Goal: Task Accomplishment & Management: Manage account settings

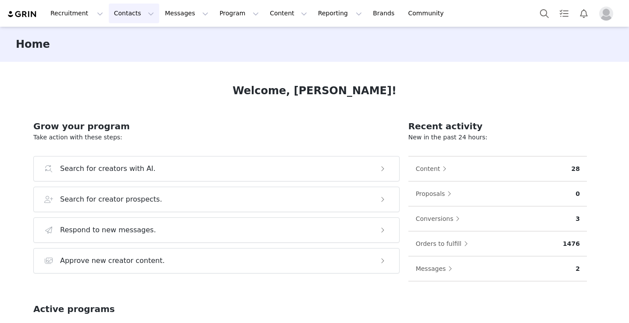
click at [114, 9] on button "Contacts Contacts" at bounding box center [134, 14] width 50 height 20
click at [127, 40] on p "Creators" at bounding box center [123, 38] width 26 height 9
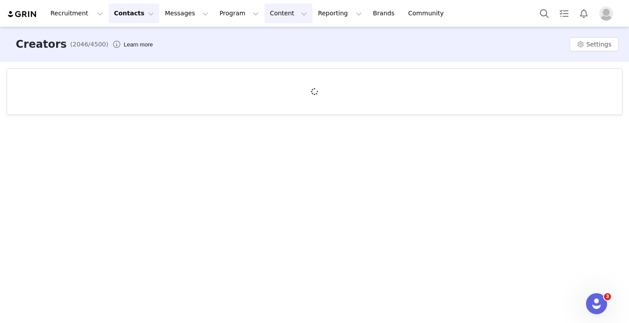
click at [266, 14] on button "Content Content" at bounding box center [289, 14] width 48 height 20
click at [271, 50] on link "Media Library" at bounding box center [281, 55] width 69 height 16
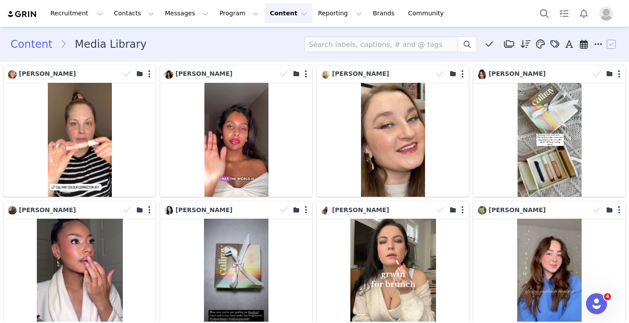
click at [265, 7] on button "Content Content" at bounding box center [289, 14] width 48 height 20
click at [263, 43] on link "Creator Content" at bounding box center [281, 39] width 69 height 16
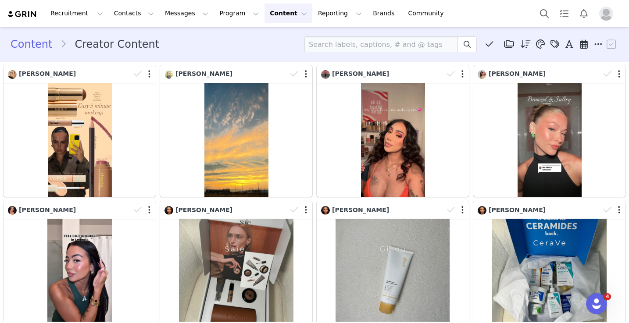
click at [265, 12] on button "Content Content" at bounding box center [289, 14] width 48 height 20
click at [255, 51] on p "Media Library" at bounding box center [275, 54] width 42 height 9
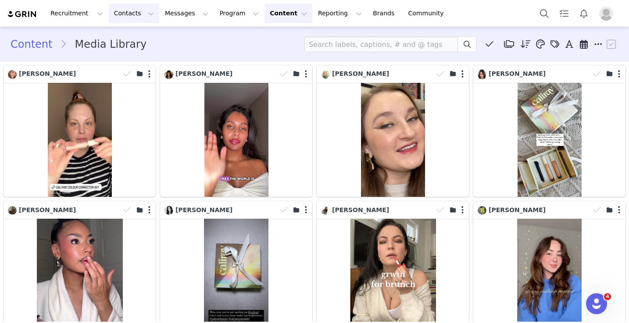
click at [125, 8] on button "Contacts Contacts" at bounding box center [134, 14] width 50 height 20
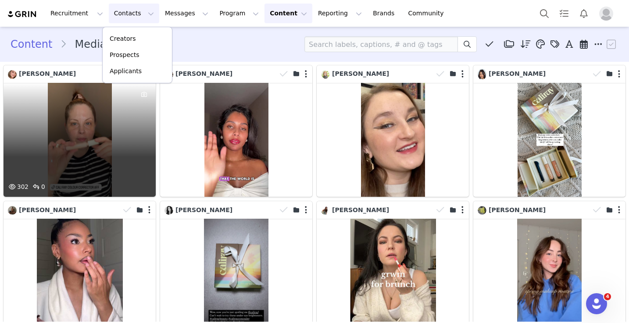
click at [132, 118] on div at bounding box center [144, 132] width 24 height 99
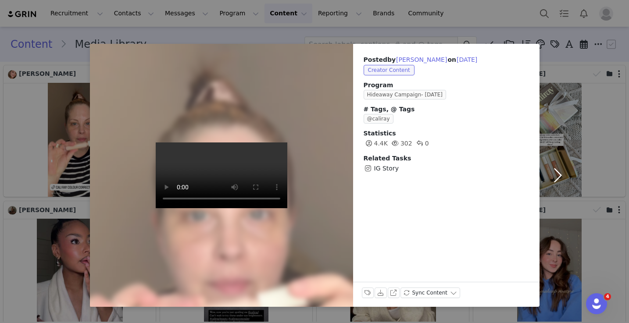
click at [566, 175] on button "button" at bounding box center [558, 175] width 37 height 263
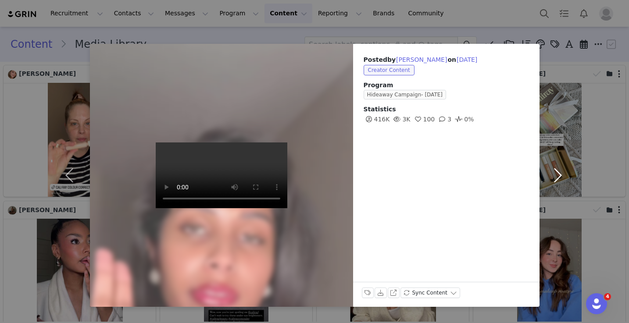
click at [568, 168] on button "button" at bounding box center [558, 175] width 37 height 263
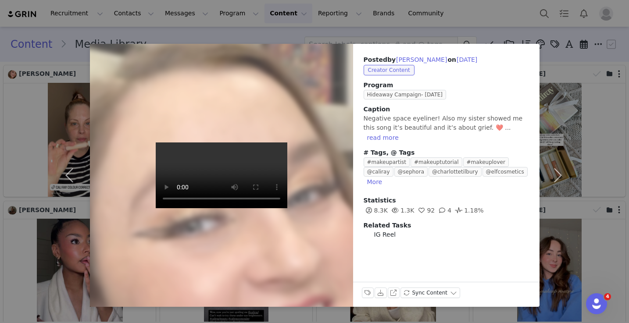
click at [582, 100] on div "Posted by [PERSON_NAME] on [DATE] Creator Content Program Hideaway Campaign- [D…" at bounding box center [314, 161] width 629 height 323
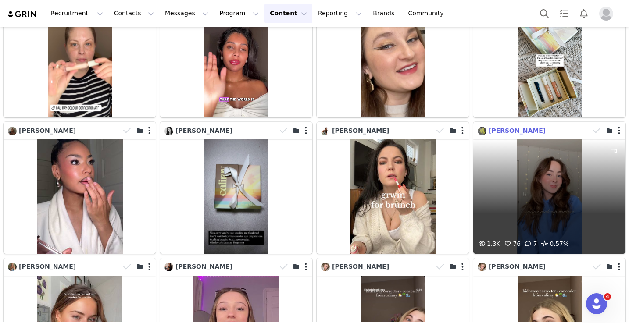
scroll to position [97, 0]
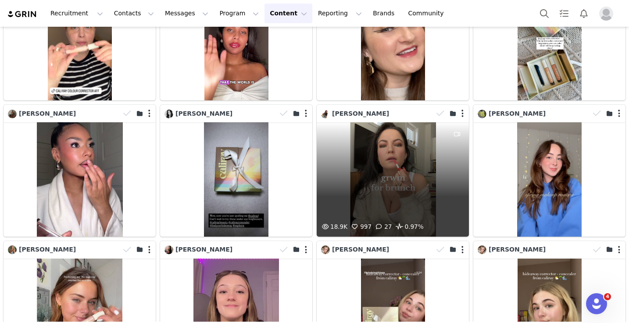
click at [454, 211] on div at bounding box center [457, 171] width 24 height 99
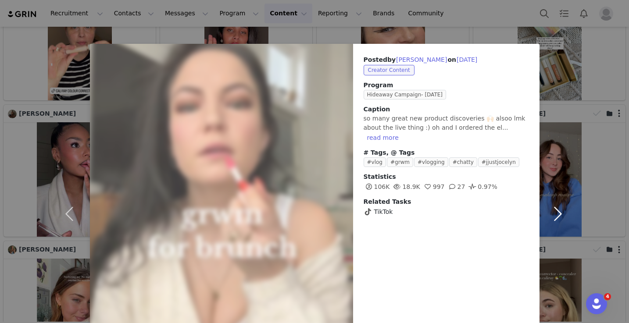
click at [553, 97] on button "button" at bounding box center [558, 214] width 37 height 340
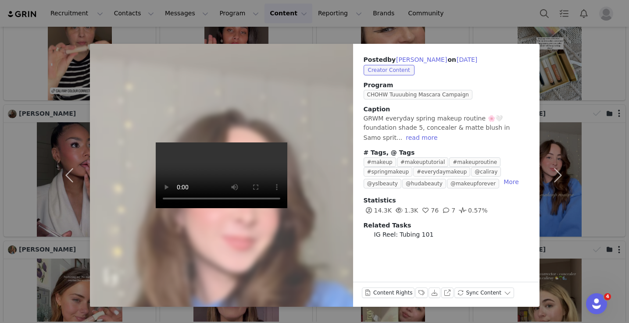
click at [531, 78] on div "Posted by [PERSON_NAME] on [DATE] Creator Content Program CHOHW Tuuuubing Masca…" at bounding box center [446, 147] width 186 height 206
click at [570, 47] on button "button" at bounding box center [558, 175] width 37 height 263
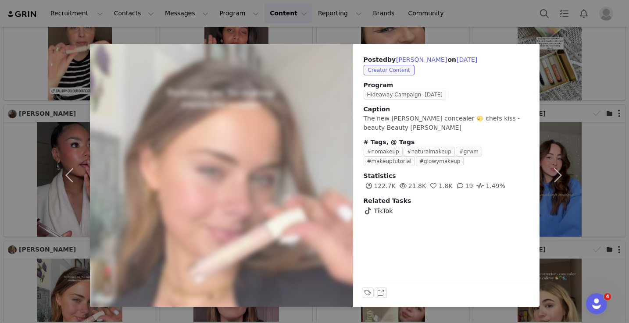
click at [536, 25] on div "Posted by [PERSON_NAME] on [DATE] Creator Content Program Hideaway Campaign- [D…" at bounding box center [314, 161] width 629 height 323
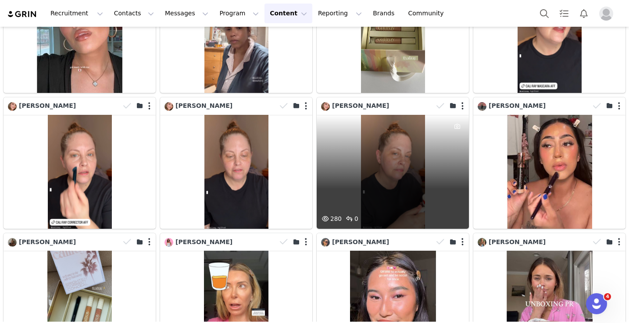
scroll to position [516, 0]
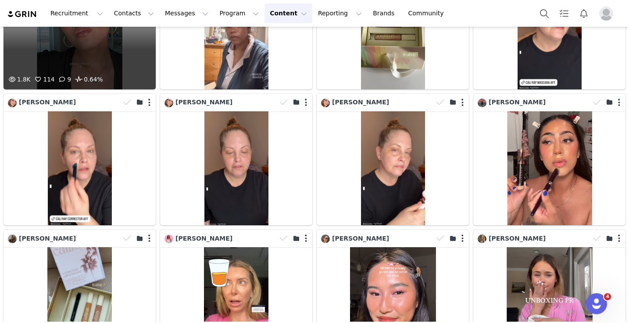
click at [152, 61] on div at bounding box center [144, 24] width 24 height 99
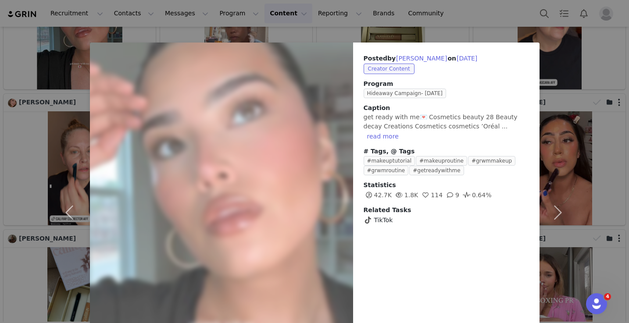
scroll to position [71, 0]
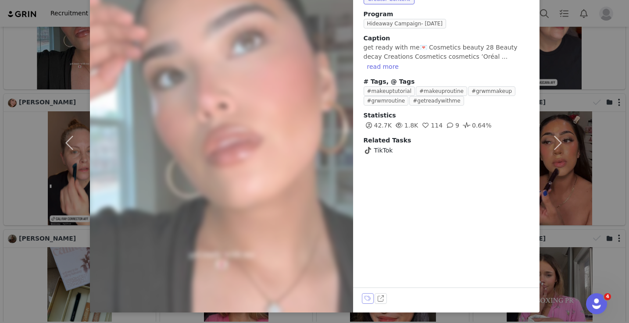
click at [366, 296] on button "Labels & Tags" at bounding box center [368, 298] width 12 height 11
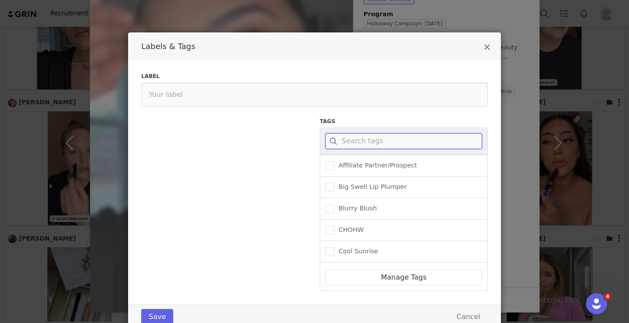
click at [365, 143] on input "Labels & Tags" at bounding box center [404, 141] width 157 height 16
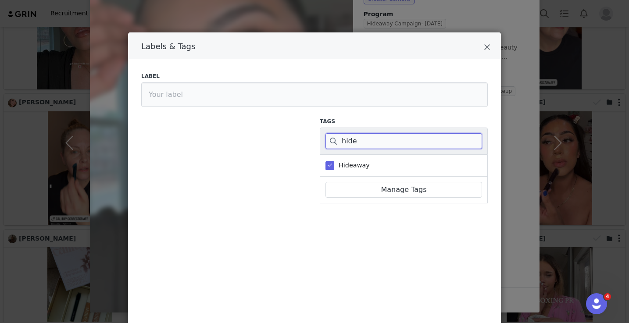
scroll to position [196, 0]
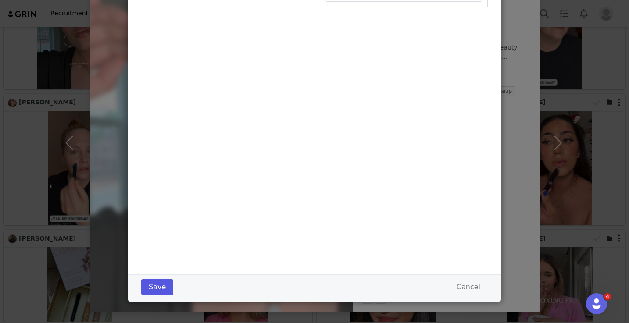
type input "hide"
click at [156, 284] on button "Save" at bounding box center [157, 287] width 32 height 16
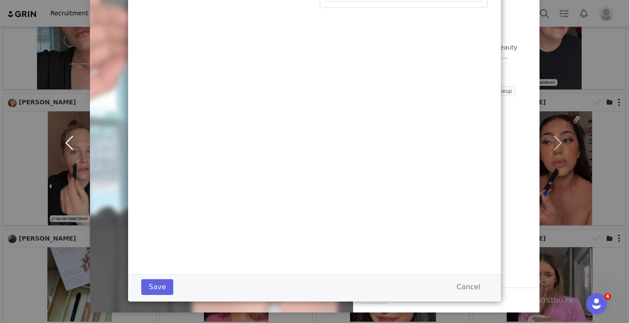
click at [62, 251] on body "Recruitment Recruitment Creator Search Curated Lists Landing Pages Web Extensio…" at bounding box center [314, 161] width 629 height 323
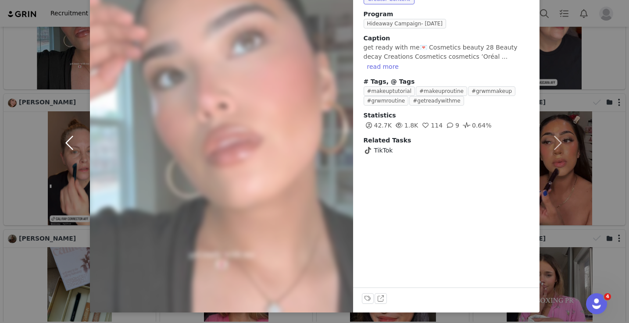
click at [62, 253] on button "button" at bounding box center [71, 143] width 37 height 340
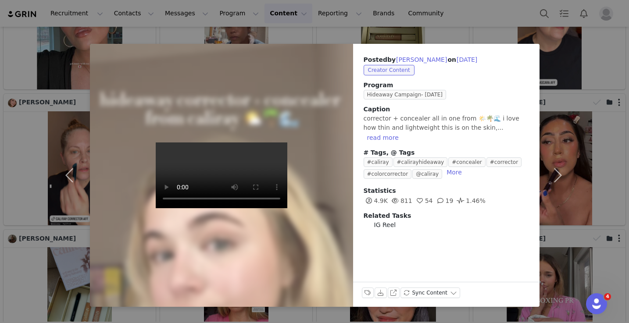
click at [451, 24] on div "Posted by [PERSON_NAME] on [DATE] Creator Content Program Hideaway Campaign- [D…" at bounding box center [314, 161] width 629 height 323
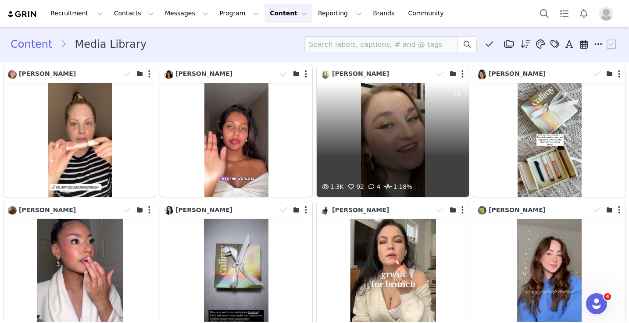
click at [400, 112] on div "1.3K 92 4 1.18%" at bounding box center [393, 140] width 152 height 114
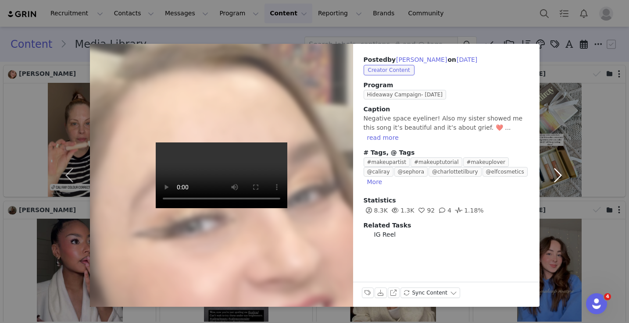
click at [569, 61] on button "button" at bounding box center [558, 175] width 37 height 263
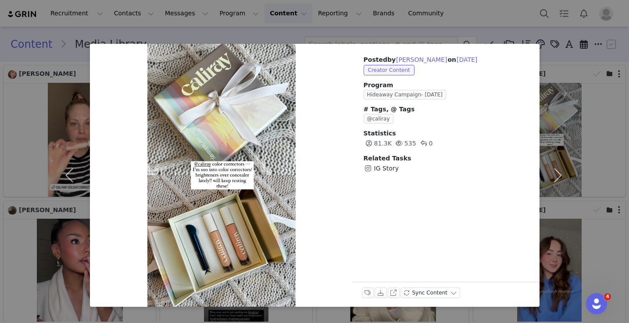
click at [348, 14] on div "Posted by [PERSON_NAME] on [DATE] Creator Content Program Hideaway Campaign- [D…" at bounding box center [314, 161] width 629 height 323
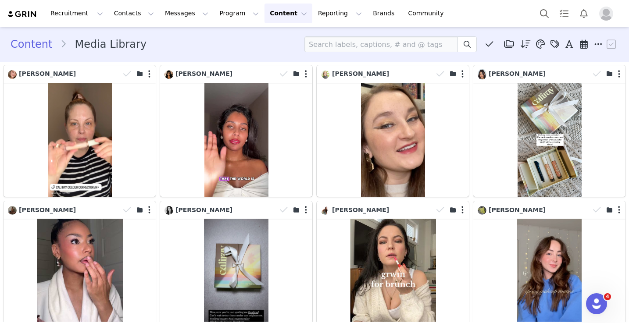
click at [268, 13] on button "Content Content" at bounding box center [289, 14] width 48 height 20
click at [273, 40] on p "Creator Content" at bounding box center [278, 38] width 49 height 9
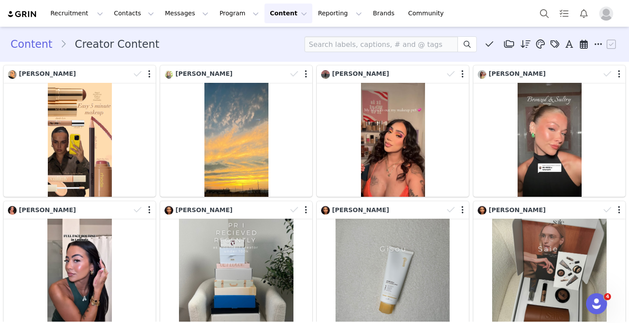
click at [271, 13] on button "Content Content" at bounding box center [289, 14] width 48 height 20
click at [270, 58] on p "Media Library" at bounding box center [275, 54] width 42 height 9
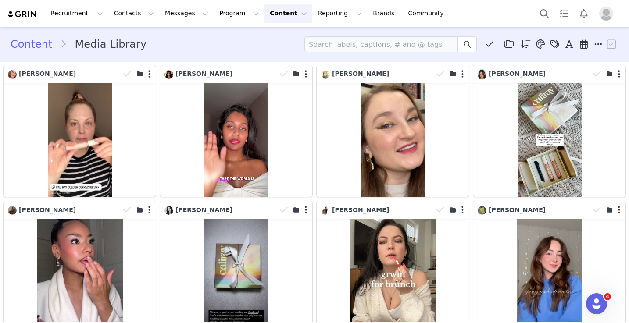
click at [277, 12] on button "Content Content" at bounding box center [289, 14] width 48 height 20
click at [276, 51] on p "Media Library" at bounding box center [275, 54] width 42 height 9
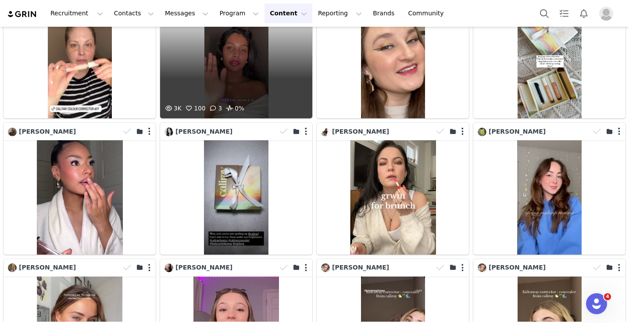
scroll to position [67, 0]
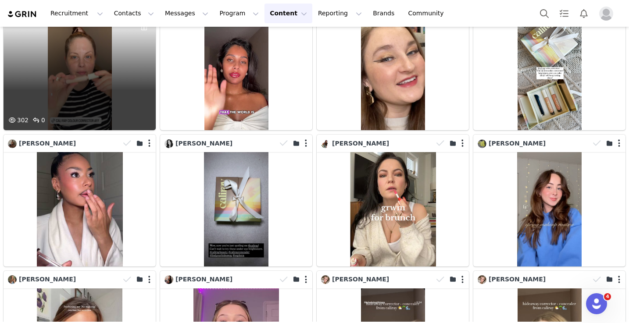
click at [100, 78] on div "302 0" at bounding box center [80, 73] width 152 height 114
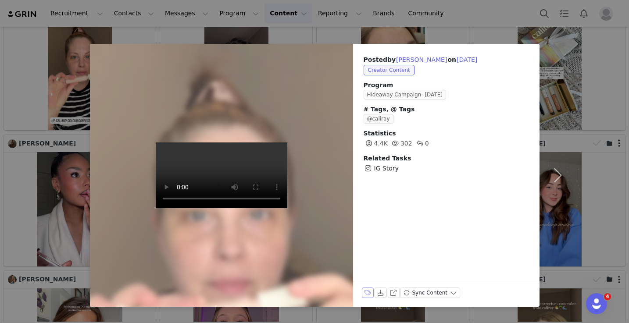
click at [366, 291] on button "Labels & Tags" at bounding box center [368, 293] width 12 height 11
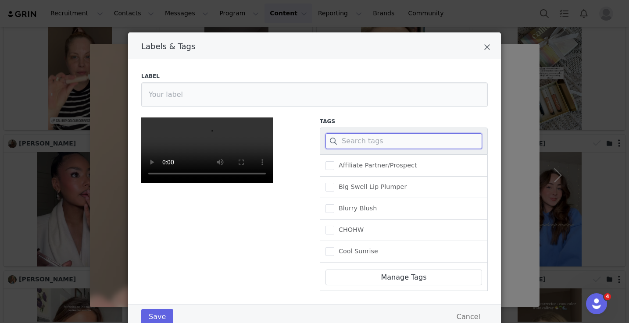
click at [400, 137] on input "Labels & Tags" at bounding box center [404, 141] width 157 height 16
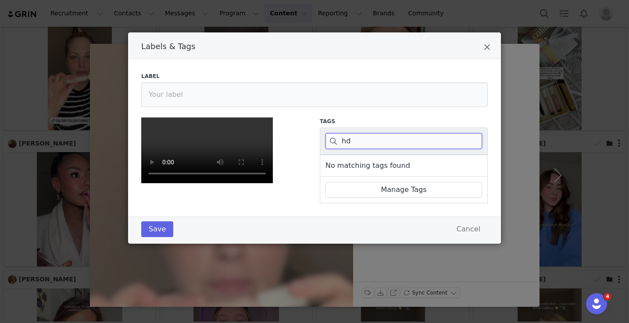
type input "h"
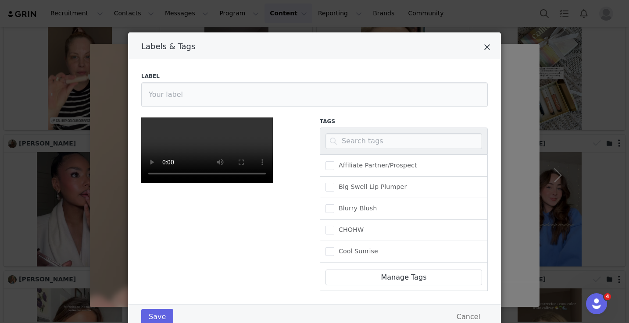
click at [488, 46] on icon "Close" at bounding box center [487, 47] width 7 height 9
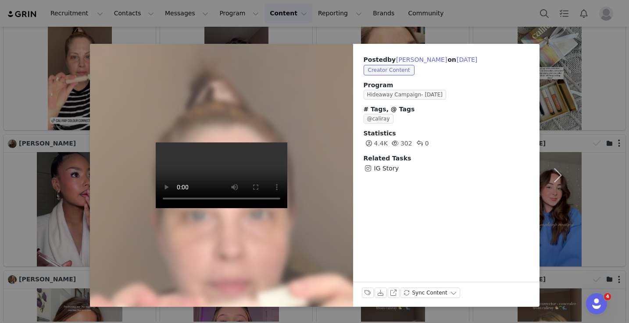
click at [483, 30] on div "Posted by [PERSON_NAME] on [DATE] Creator Content Program Hideaway Campaign- [D…" at bounding box center [314, 161] width 629 height 323
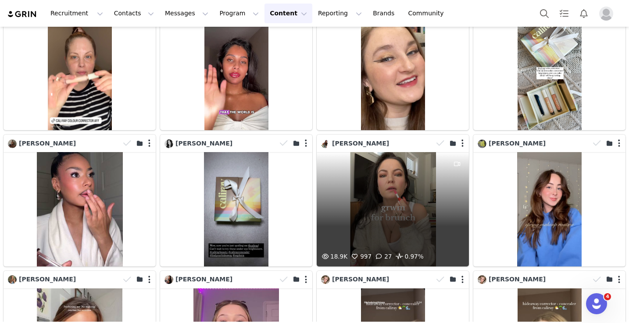
scroll to position [0, 0]
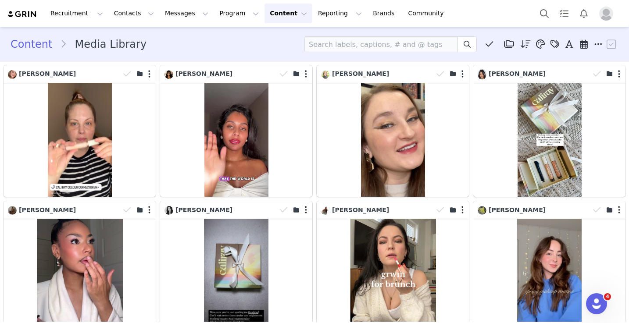
click at [285, 5] on button "Content Content" at bounding box center [289, 14] width 48 height 20
click at [282, 57] on p "Media Library" at bounding box center [275, 54] width 42 height 9
click at [261, 40] on div "Content Media Library Media Library (485) CHOHW Mascara (154) Hideaway Correcto…" at bounding box center [315, 44] width 608 height 16
click at [265, 14] on button "Content Content" at bounding box center [289, 14] width 48 height 20
click at [268, 36] on p "Creator Content" at bounding box center [278, 38] width 49 height 9
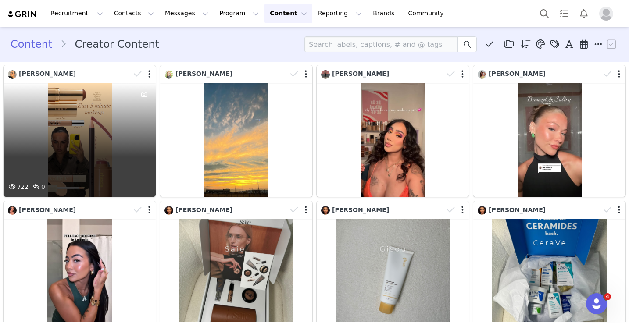
click at [75, 132] on div "722 0" at bounding box center [80, 140] width 152 height 114
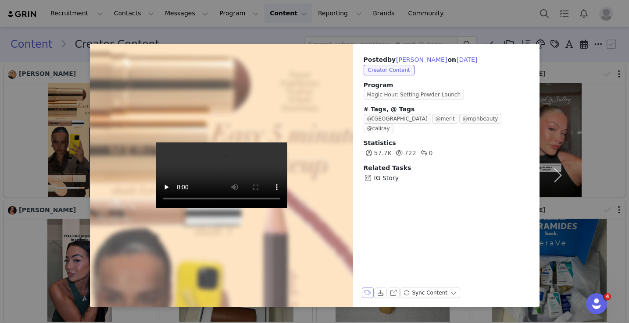
click at [368, 293] on button "Labels & Tags" at bounding box center [368, 293] width 12 height 11
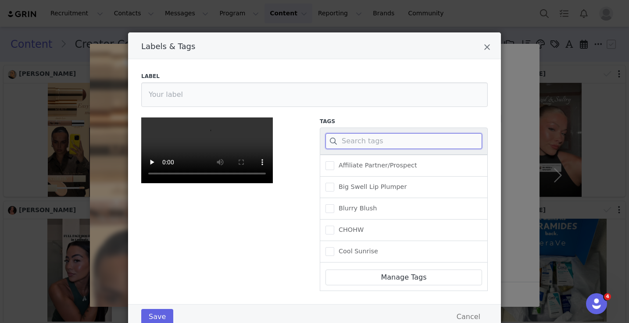
click at [400, 148] on input "Labels & Tags" at bounding box center [404, 141] width 157 height 16
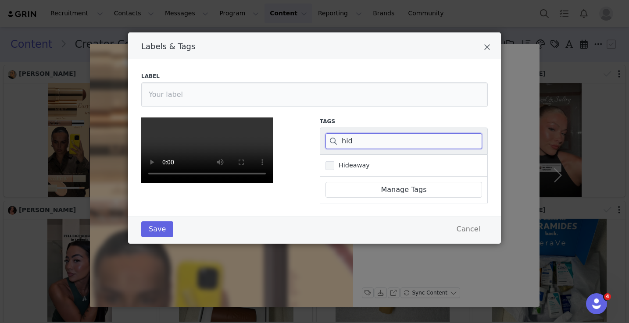
type input "hid"
click at [363, 165] on span "Hideaway" at bounding box center [352, 165] width 36 height 8
click at [334, 161] on input "Hideaway" at bounding box center [334, 161] width 0 height 0
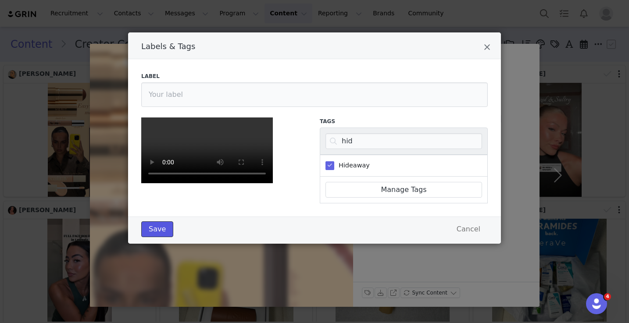
click at [155, 237] on button "Save" at bounding box center [157, 230] width 32 height 16
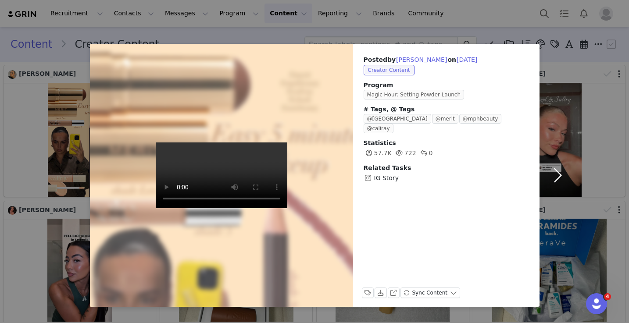
click at [554, 164] on button "button" at bounding box center [558, 175] width 37 height 263
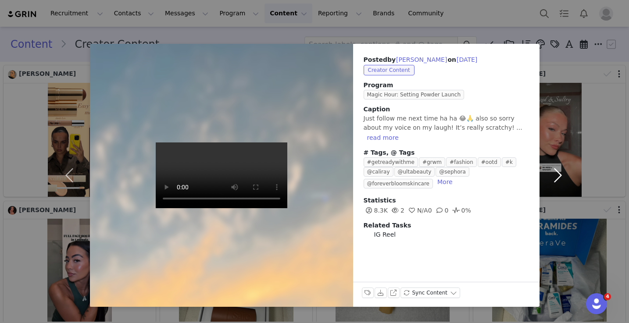
click at [555, 170] on button "button" at bounding box center [558, 175] width 37 height 263
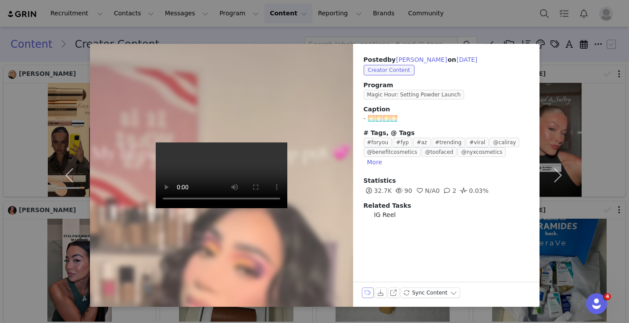
click at [370, 291] on button "Labels & Tags" at bounding box center [368, 293] width 12 height 11
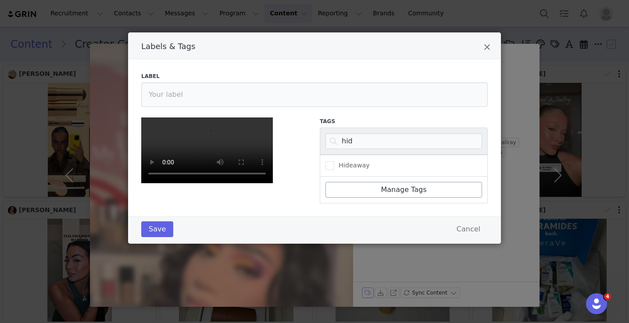
scroll to position [48, 0]
click at [388, 133] on input "hid" at bounding box center [404, 141] width 157 height 16
type input "blurry"
click at [331, 161] on span "Labels & Tags" at bounding box center [330, 165] width 9 height 9
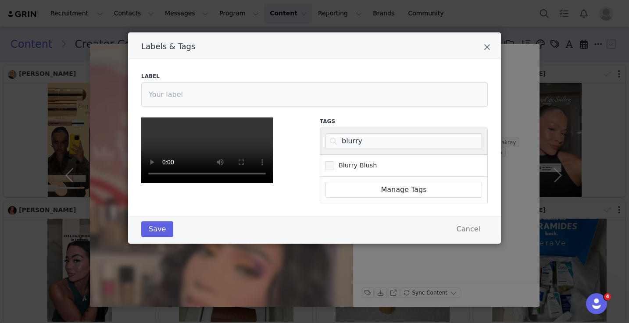
click at [334, 161] on input "Blurry Blush" at bounding box center [334, 161] width 0 height 0
click at [153, 237] on button "Save" at bounding box center [157, 230] width 32 height 16
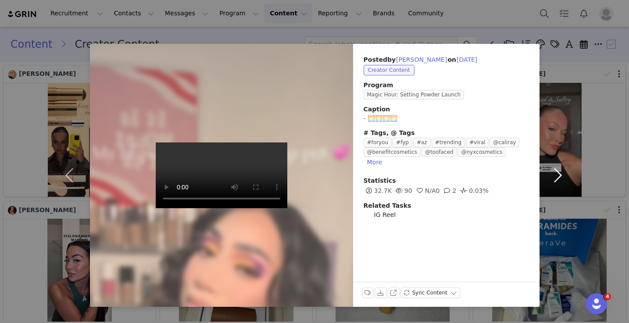
click at [555, 167] on button "button" at bounding box center [558, 175] width 37 height 263
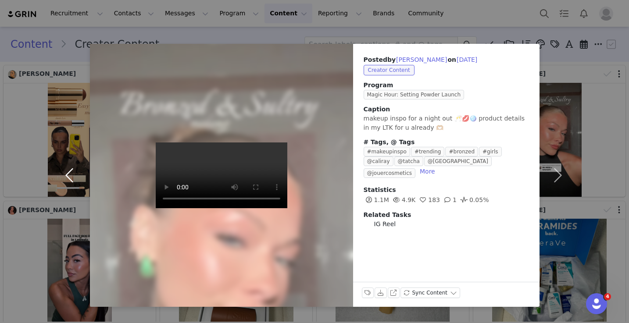
click at [74, 179] on button "button" at bounding box center [71, 175] width 37 height 263
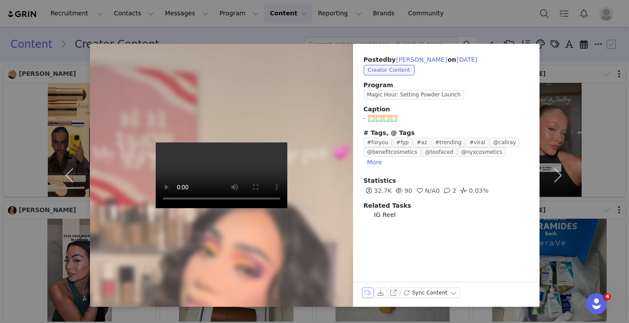
click at [364, 291] on button "Labels & Tags" at bounding box center [368, 293] width 12 height 11
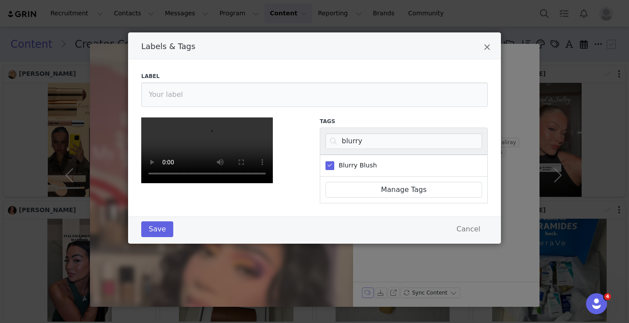
scroll to position [69, 0]
click at [354, 133] on input "blurry" at bounding box center [404, 141] width 157 height 16
click at [355, 133] on input "blurry" at bounding box center [404, 141] width 157 height 16
type input "hid"
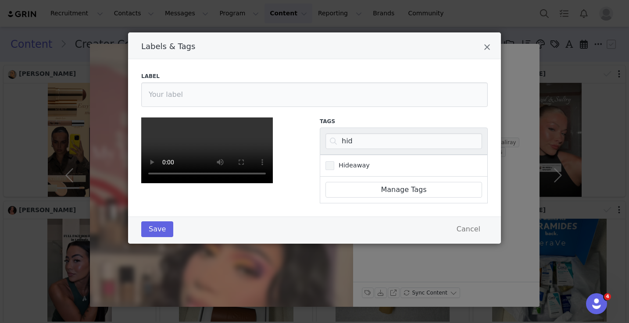
click at [335, 161] on span "Hideaway" at bounding box center [352, 165] width 36 height 8
click at [334, 161] on input "Hideaway" at bounding box center [334, 161] width 0 height 0
click at [151, 237] on div "Save Cancel" at bounding box center [314, 230] width 347 height 16
click at [165, 237] on button "Save" at bounding box center [157, 230] width 32 height 16
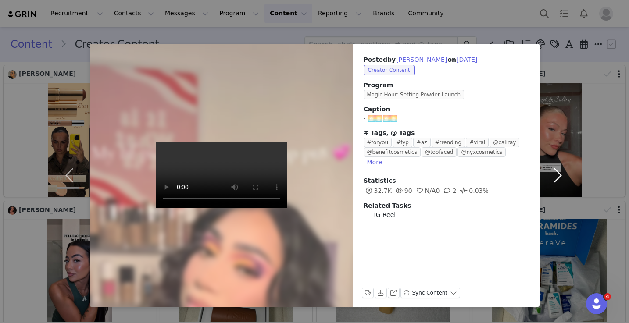
click at [552, 166] on button "button" at bounding box center [558, 175] width 37 height 263
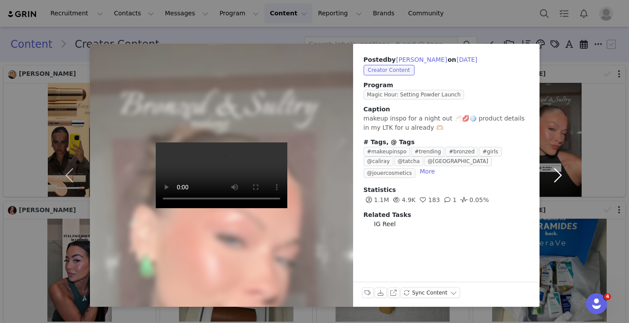
click at [557, 169] on button "button" at bounding box center [558, 175] width 37 height 263
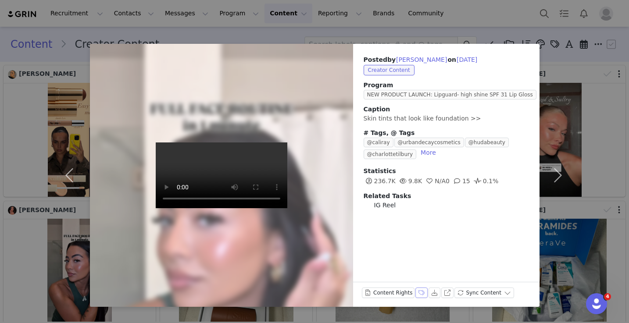
click at [422, 293] on button "Labels & Tags" at bounding box center [421, 293] width 12 height 11
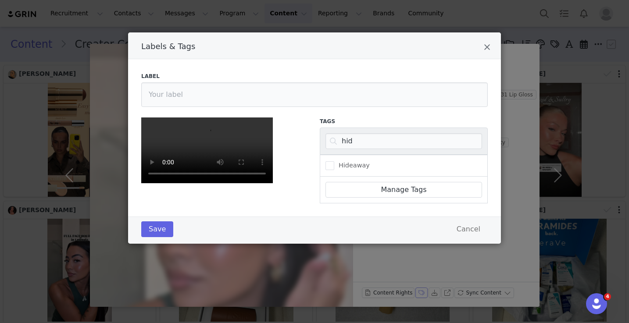
scroll to position [128, 0]
click at [366, 133] on input "hid" at bounding box center [404, 141] width 157 height 16
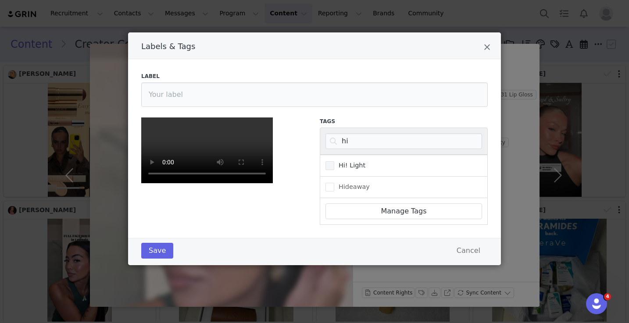
click at [353, 161] on span "Hi! Light" at bounding box center [349, 165] width 31 height 8
click at [334, 161] on input "Hi! Light" at bounding box center [334, 161] width 0 height 0
click at [155, 259] on button "Save" at bounding box center [157, 251] width 32 height 16
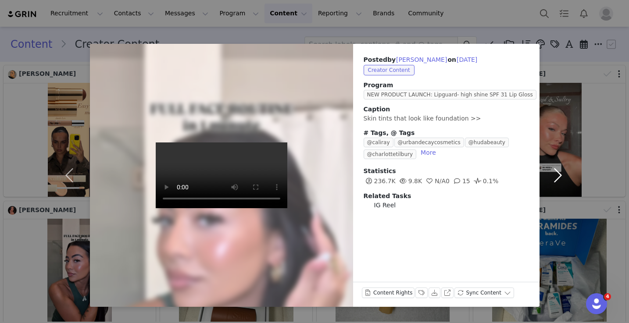
click at [563, 168] on button "button" at bounding box center [558, 175] width 37 height 263
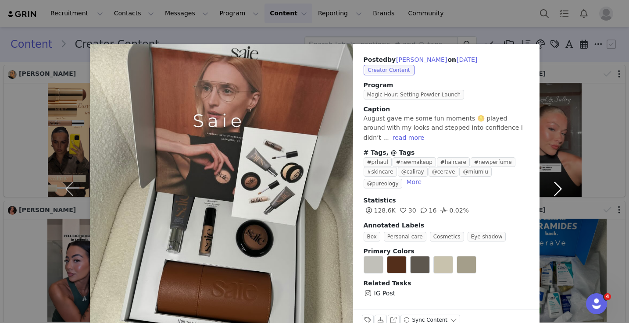
click at [559, 174] on button "button" at bounding box center [558, 189] width 37 height 290
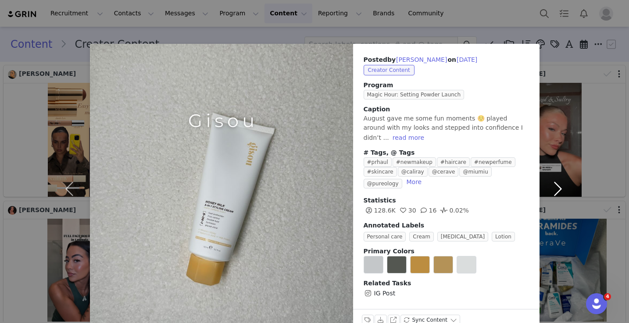
click at [560, 180] on button "button" at bounding box center [558, 189] width 37 height 290
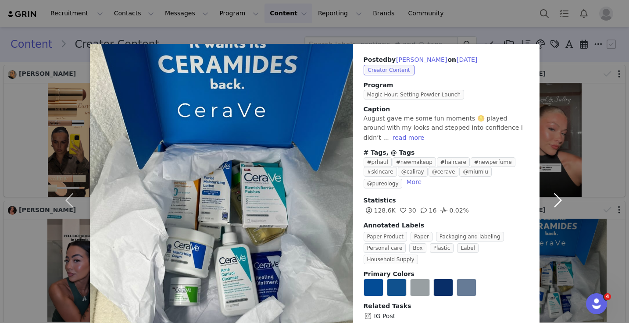
click at [560, 179] on button "button" at bounding box center [558, 200] width 37 height 313
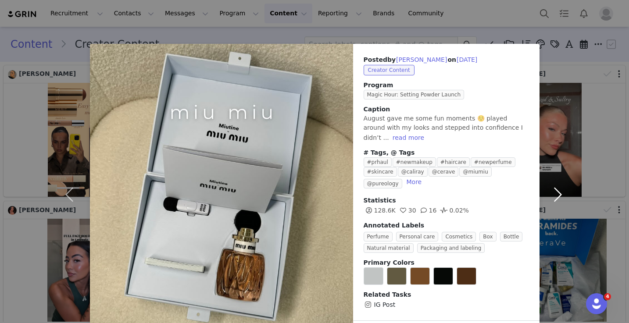
click at [561, 180] on button "button" at bounding box center [558, 195] width 37 height 302
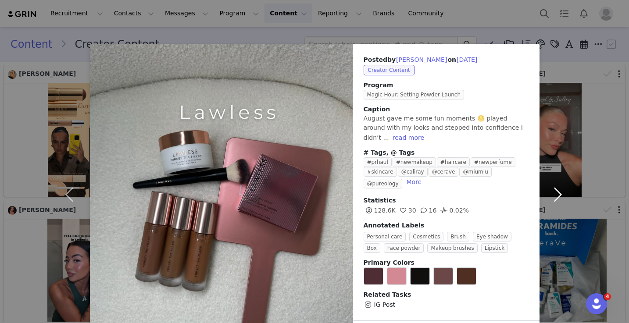
click at [561, 181] on button "button" at bounding box center [558, 195] width 37 height 302
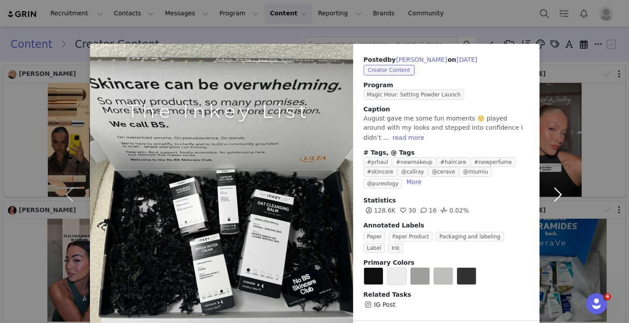
click at [561, 181] on button "button" at bounding box center [558, 195] width 37 height 302
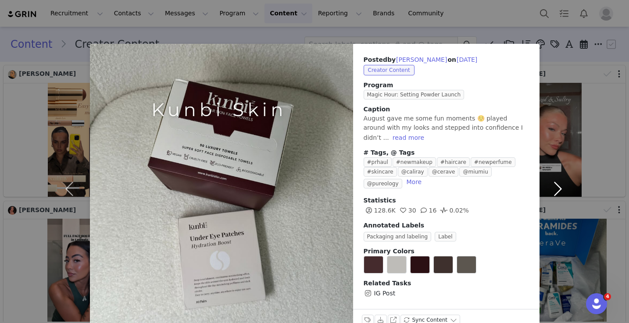
click at [562, 182] on button "button" at bounding box center [558, 189] width 37 height 290
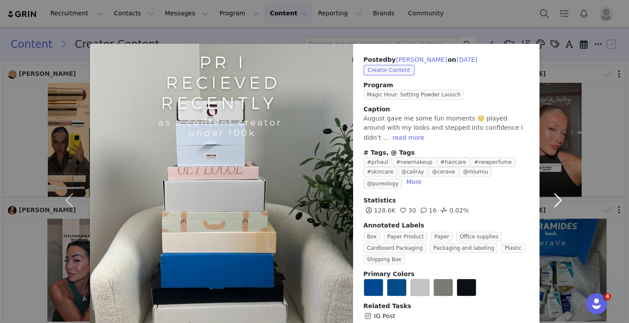
click at [562, 182] on button "button" at bounding box center [558, 200] width 37 height 313
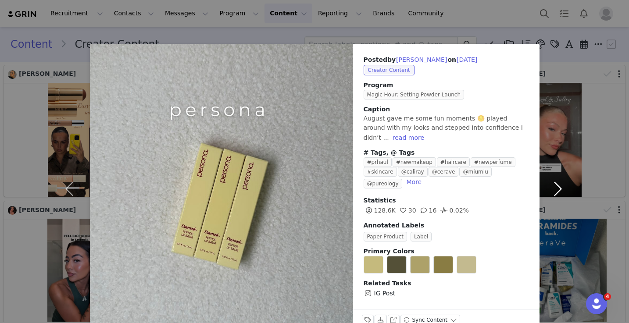
click at [562, 182] on button "button" at bounding box center [558, 189] width 37 height 290
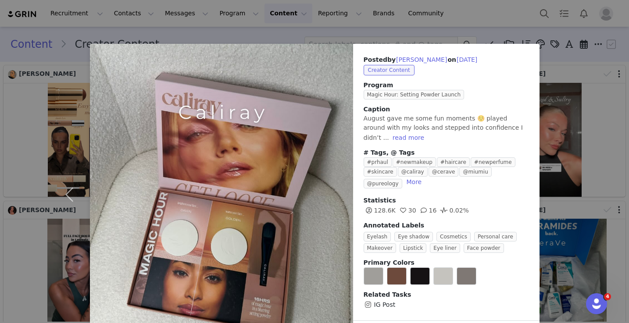
scroll to position [33, 0]
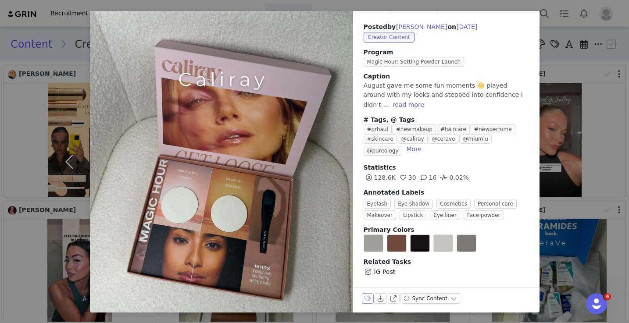
click at [367, 297] on button "Labels & Tags" at bounding box center [368, 298] width 12 height 11
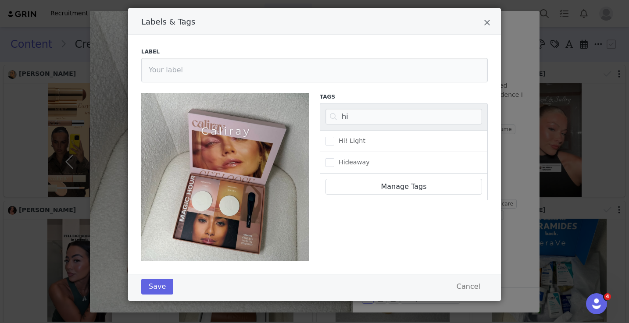
scroll to position [24, 0]
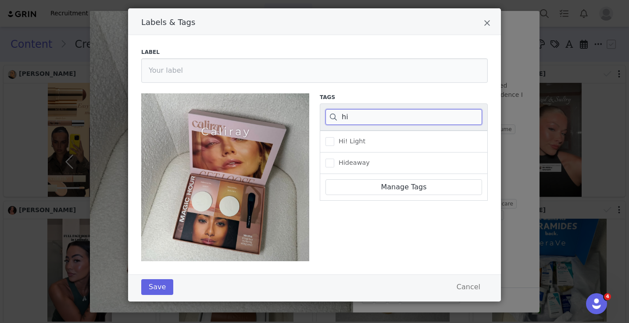
click at [386, 116] on input "hi" at bounding box center [404, 117] width 157 height 16
click at [359, 144] on span "Magic Hour" at bounding box center [354, 141] width 40 height 8
click at [334, 137] on input "Magic Hour" at bounding box center [334, 137] width 0 height 0
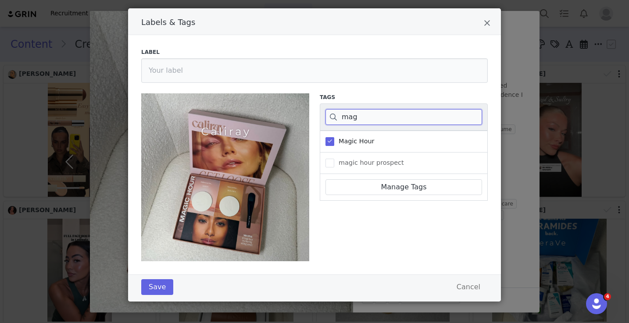
click at [358, 114] on input "mag" at bounding box center [404, 117] width 157 height 16
type input "hi"
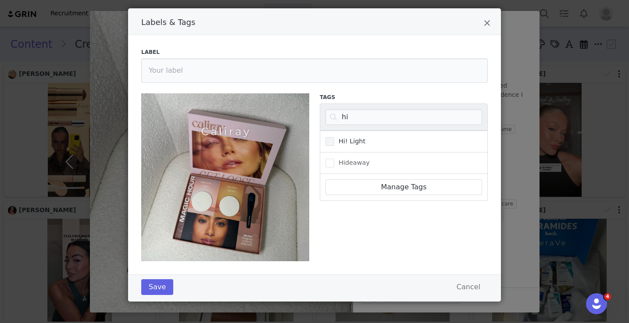
click at [344, 139] on span "Hi! Light" at bounding box center [349, 141] width 31 height 8
click at [334, 137] on input "Hi! Light" at bounding box center [334, 137] width 0 height 0
click at [157, 285] on button "Save" at bounding box center [157, 287] width 32 height 16
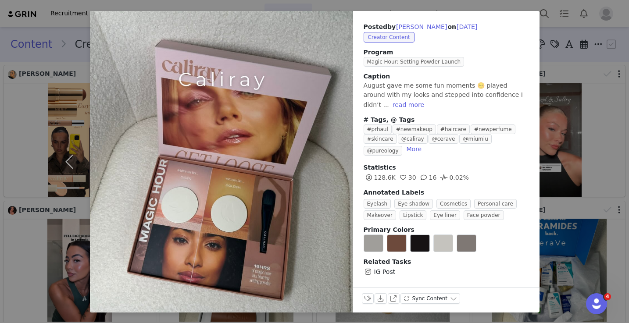
click at [568, 151] on div "Posted by [PERSON_NAME] on [DATE] Creator Content Program Magic Hour: Setting P…" at bounding box center [314, 161] width 629 height 323
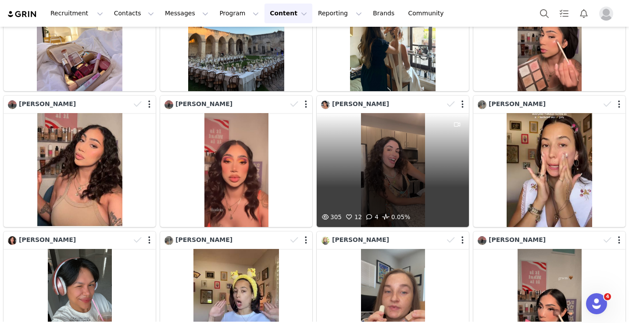
scroll to position [952, 0]
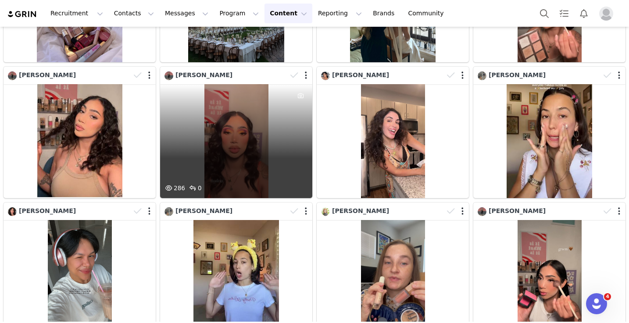
click at [283, 137] on div "286 0" at bounding box center [236, 141] width 152 height 114
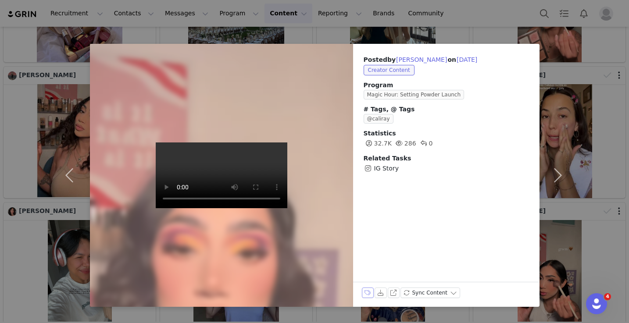
click at [368, 295] on button "Labels & Tags" at bounding box center [368, 293] width 12 height 11
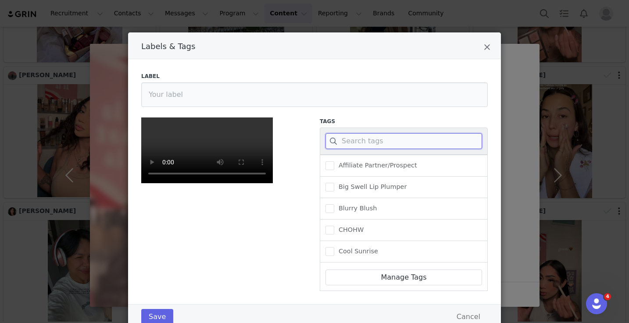
click at [361, 142] on input "Labels & Tags" at bounding box center [404, 141] width 157 height 16
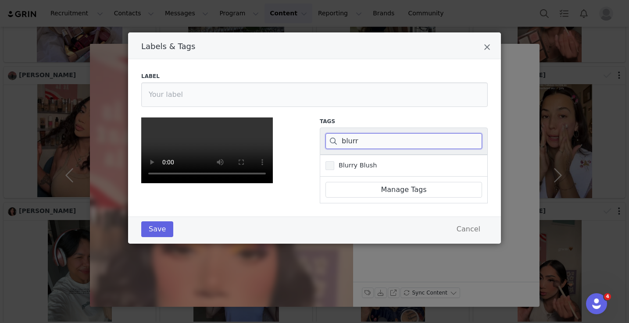
type input "blurr"
click at [347, 161] on span "Blurry Blush" at bounding box center [355, 165] width 43 height 8
click at [334, 161] on input "Blurry Blush" at bounding box center [334, 161] width 0 height 0
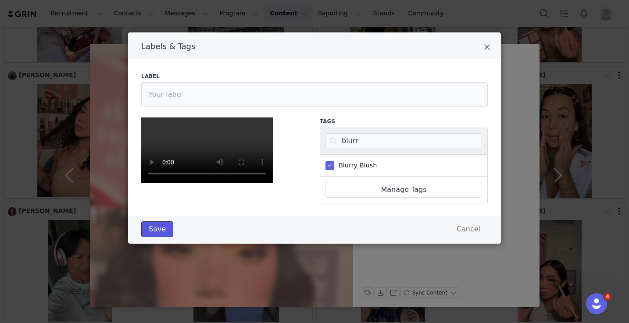
click at [151, 237] on button "Save" at bounding box center [157, 230] width 32 height 16
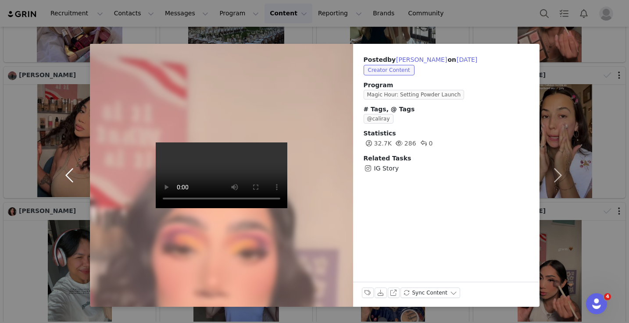
click at [70, 174] on button "button" at bounding box center [71, 175] width 37 height 263
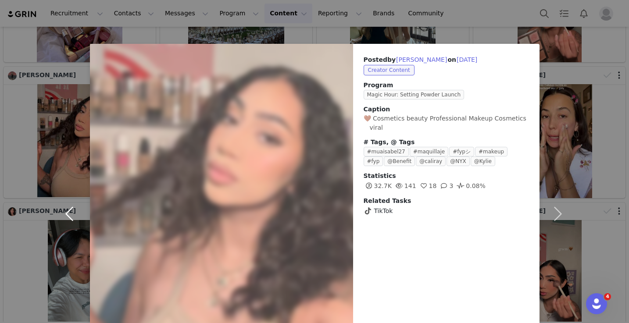
click at [75, 215] on button "button" at bounding box center [71, 214] width 37 height 340
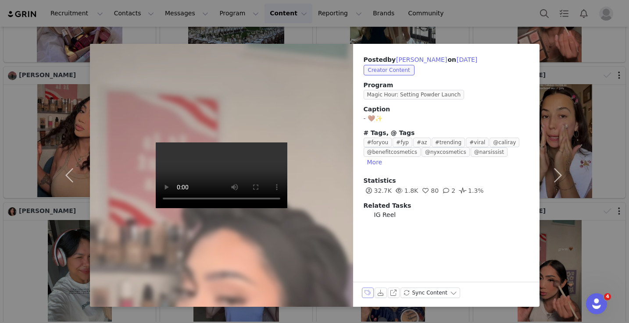
click at [369, 292] on button "Labels & Tags" at bounding box center [368, 293] width 12 height 11
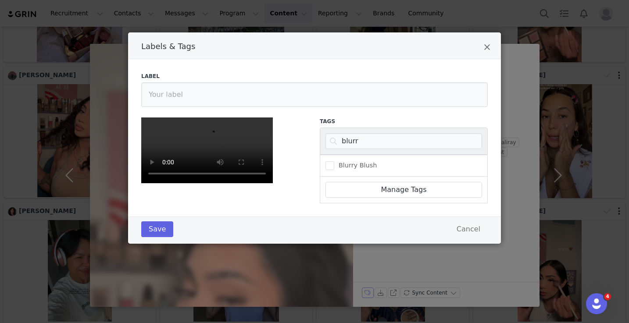
scroll to position [106, 0]
click at [361, 133] on input "blurr" at bounding box center [404, 141] width 157 height 16
type input "hide"
click at [330, 182] on link "Manage Tags" at bounding box center [404, 190] width 157 height 16
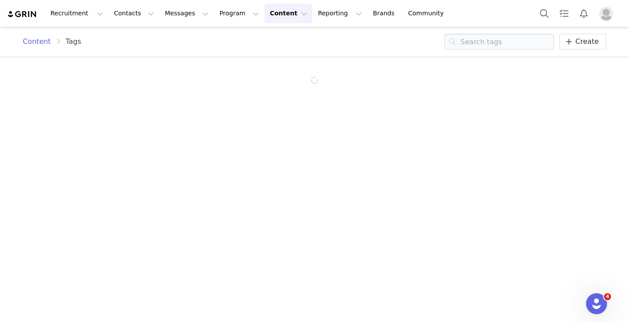
click at [330, 59] on section at bounding box center [314, 81] width 605 height 48
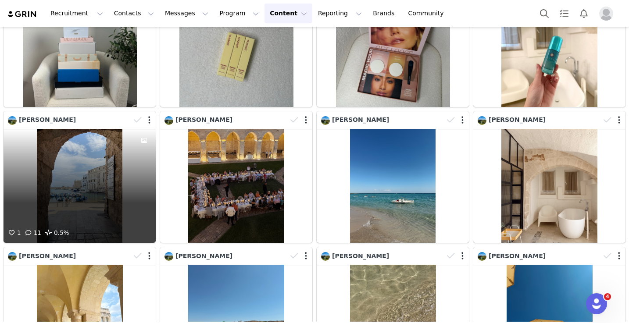
scroll to position [842, 0]
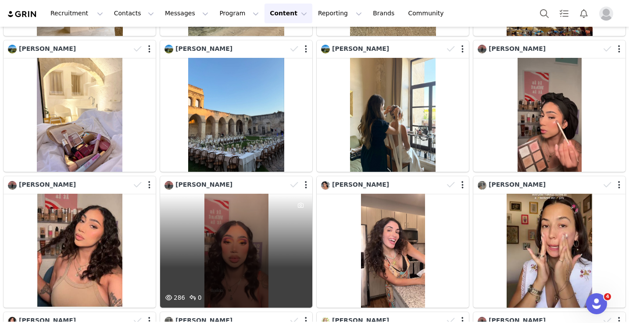
click at [227, 219] on div "286 0" at bounding box center [236, 251] width 152 height 114
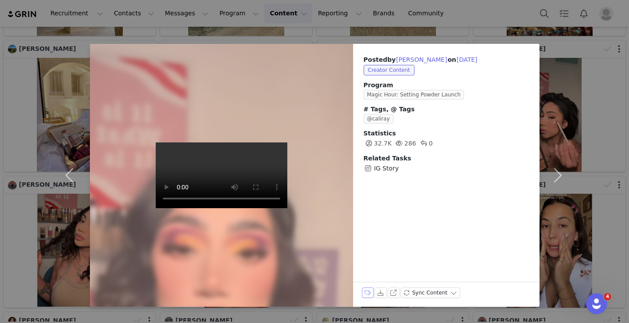
click at [365, 290] on button "Labels & Tags" at bounding box center [368, 293] width 12 height 11
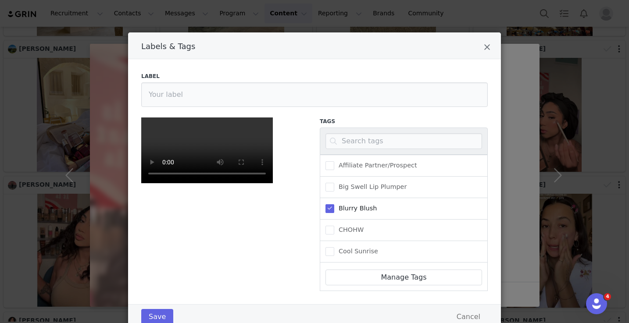
click at [356, 209] on span "Blurry Blush" at bounding box center [355, 208] width 43 height 8
click at [334, 204] on input "Blurry Blush" at bounding box center [334, 204] width 0 height 0
click at [355, 144] on input "Labels & Tags" at bounding box center [404, 141] width 157 height 16
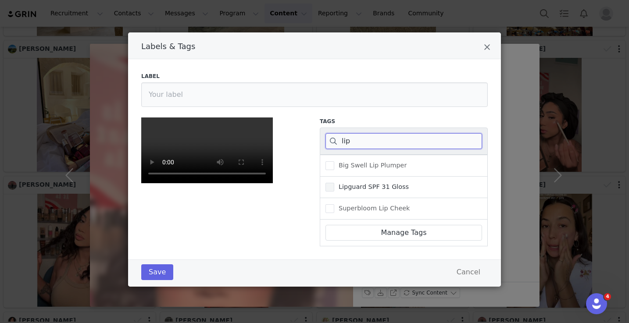
type input "lip"
click at [361, 183] on span "Lipguard SPF 31 Gloss" at bounding box center [371, 187] width 75 height 8
click at [334, 183] on input "Lipguard SPF 31 Gloss" at bounding box center [334, 183] width 0 height 0
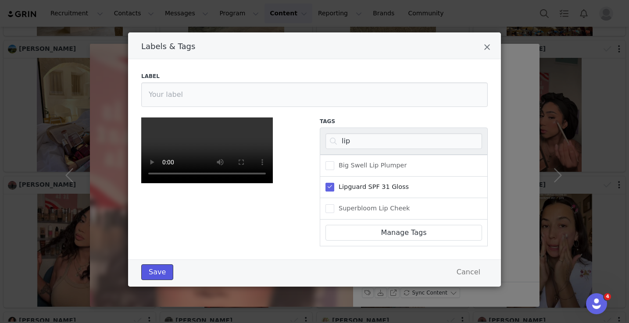
click at [163, 280] on button "Save" at bounding box center [157, 273] width 32 height 16
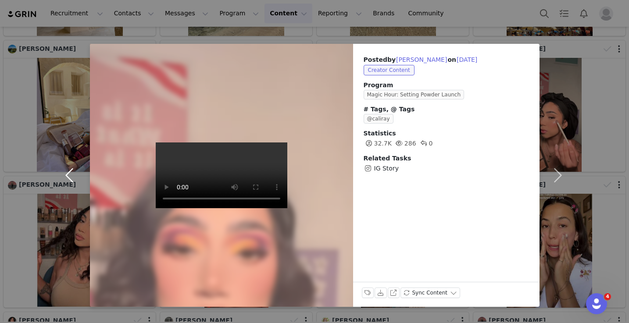
click at [72, 167] on button "button" at bounding box center [71, 175] width 37 height 263
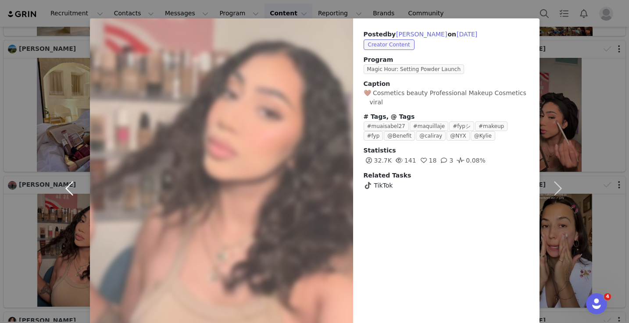
scroll to position [27, 0]
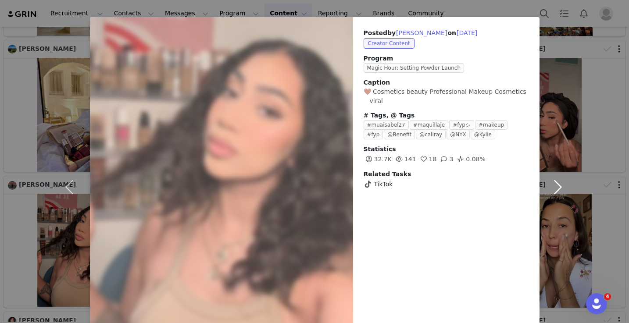
click at [567, 54] on button "button" at bounding box center [558, 187] width 37 height 340
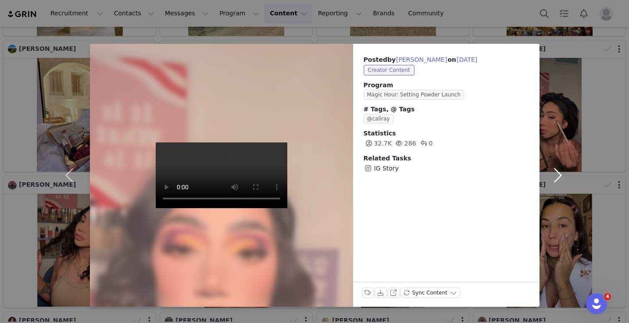
scroll to position [0, 0]
click at [573, 84] on button "button" at bounding box center [558, 175] width 37 height 263
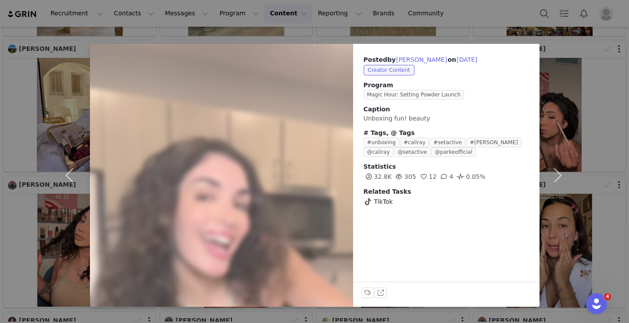
click at [577, 86] on div "Posted by [PERSON_NAME] on [DATE] Creator Content Program Magic Hour: Setting P…" at bounding box center [314, 161] width 629 height 323
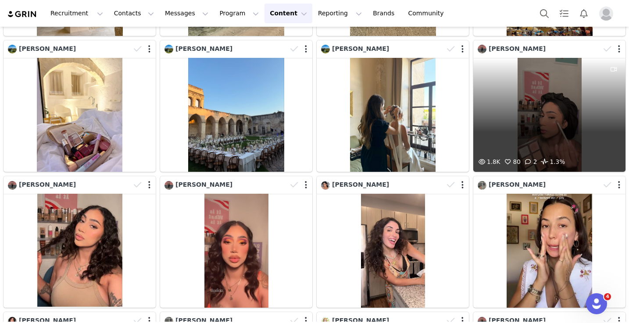
click at [577, 86] on div "1.8K 80 2 1.3%" at bounding box center [549, 115] width 152 height 114
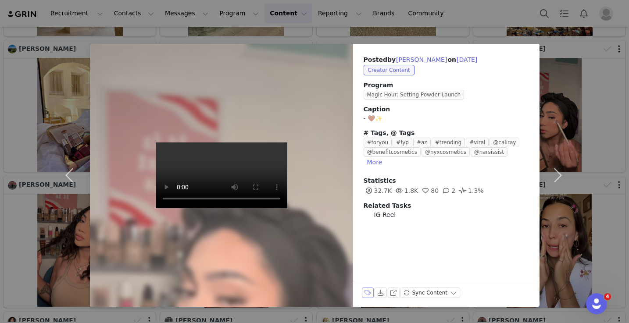
click at [369, 289] on button "Labels & Tags" at bounding box center [368, 293] width 12 height 11
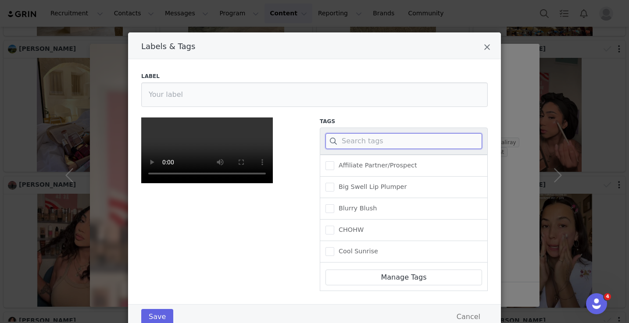
click at [409, 146] on input "Labels & Tags" at bounding box center [404, 141] width 157 height 16
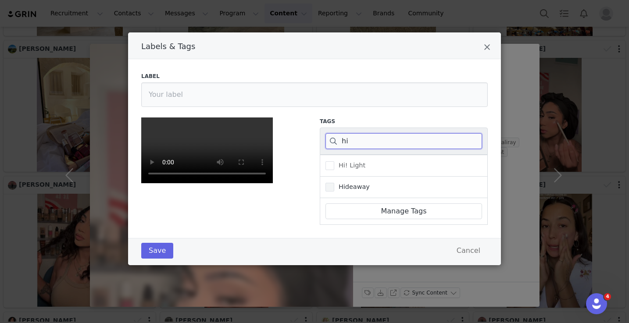
type input "hi"
click at [357, 185] on span "Hideaway" at bounding box center [352, 187] width 36 height 8
click at [334, 183] on input "Hideaway" at bounding box center [334, 183] width 0 height 0
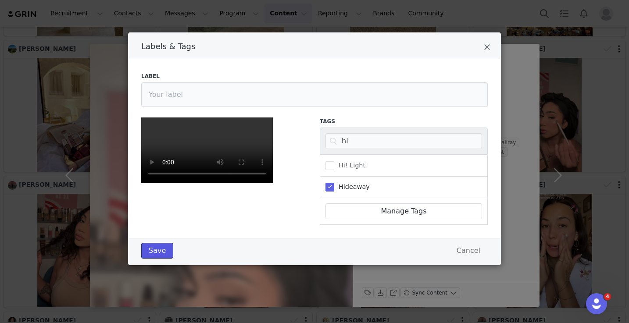
click at [166, 259] on button "Save" at bounding box center [157, 251] width 32 height 16
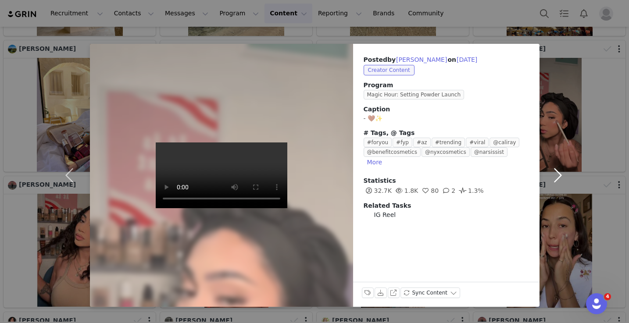
click at [547, 168] on button "button" at bounding box center [558, 175] width 37 height 263
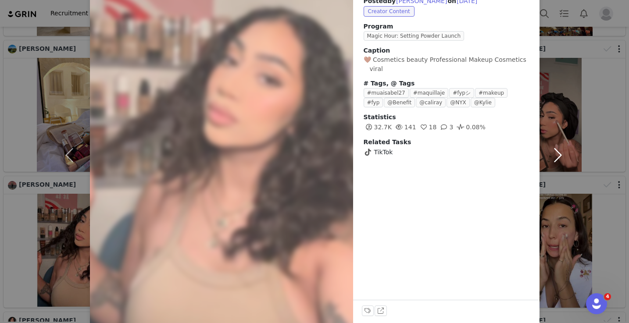
scroll to position [67, 0]
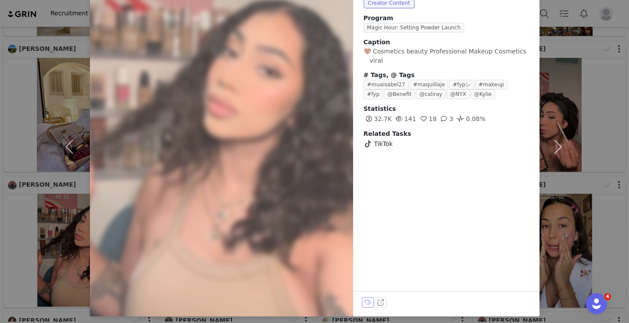
click at [367, 301] on button "Labels & Tags" at bounding box center [368, 302] width 12 height 11
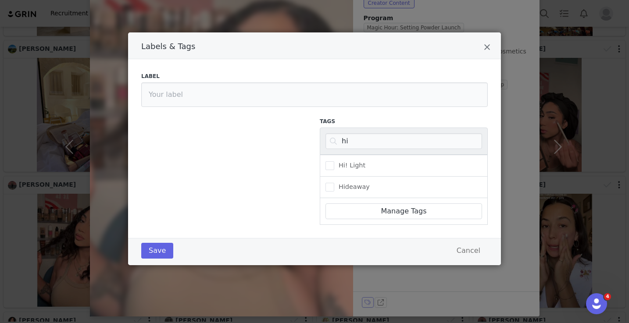
scroll to position [0, 0]
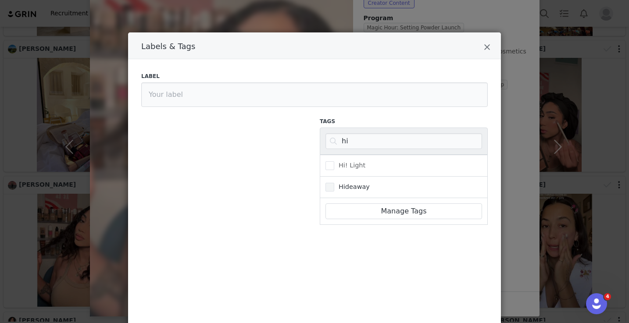
click at [356, 186] on span "Hideaway" at bounding box center [352, 187] width 36 height 8
click at [334, 183] on input "Hideaway" at bounding box center [334, 183] width 0 height 0
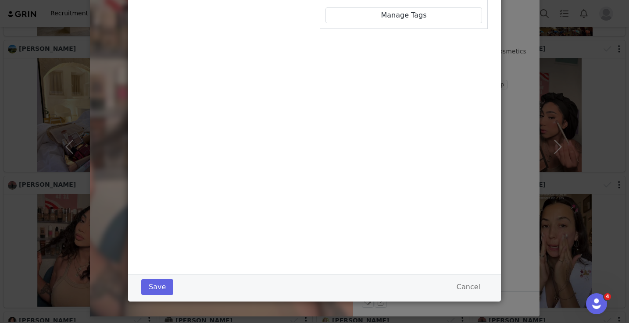
click at [158, 279] on div "Save Cancel" at bounding box center [314, 288] width 373 height 27
click at [158, 284] on button "Save" at bounding box center [157, 287] width 32 height 16
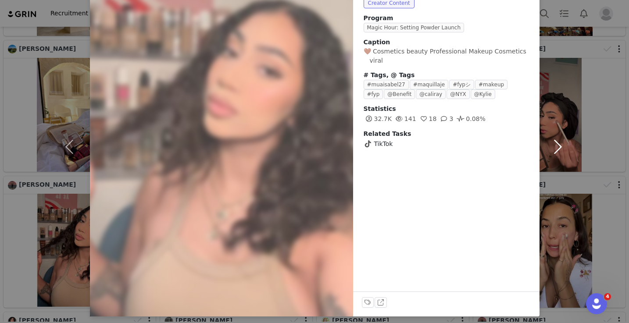
click at [558, 144] on button "button" at bounding box center [558, 147] width 37 height 340
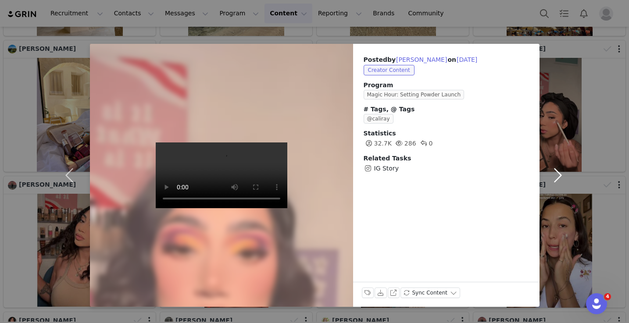
scroll to position [0, 0]
click at [590, 77] on div "Posted by [PERSON_NAME] on [DATE] Creator Content Program Magic Hour: Setting P…" at bounding box center [314, 161] width 629 height 323
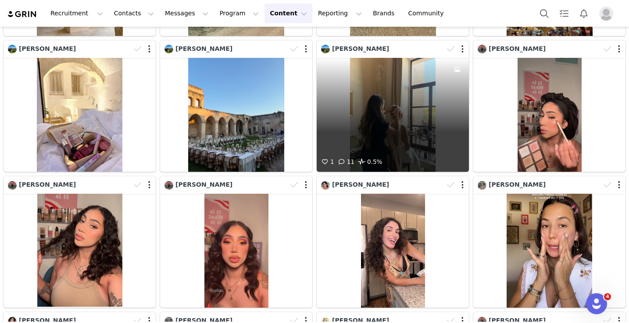
scroll to position [945, 0]
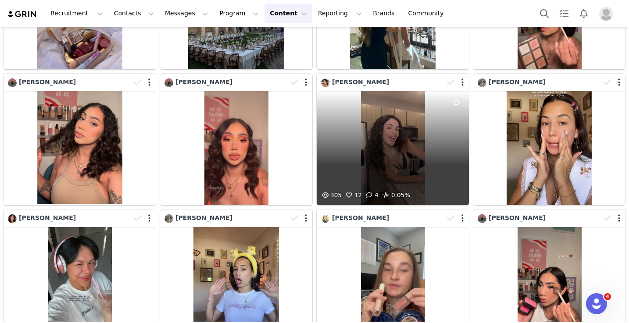
click at [409, 169] on div "305 12 4 0.05%" at bounding box center [393, 148] width 152 height 114
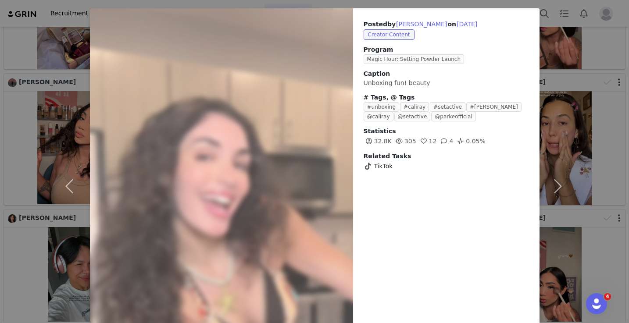
scroll to position [87, 0]
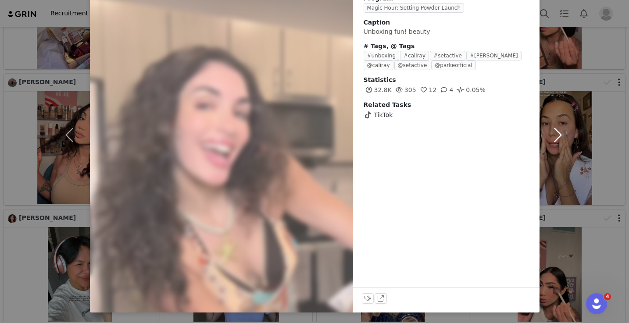
click at [555, 124] on button "button" at bounding box center [558, 135] width 37 height 356
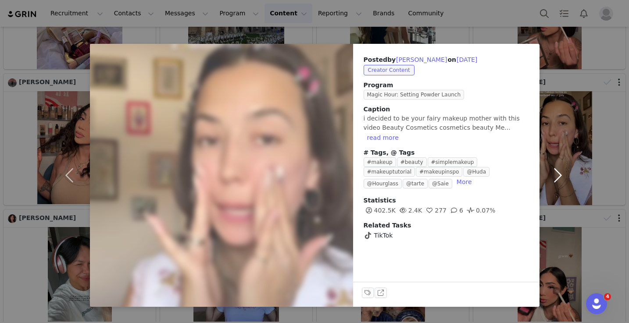
scroll to position [0, 0]
click at [560, 175] on button "button" at bounding box center [558, 175] width 37 height 263
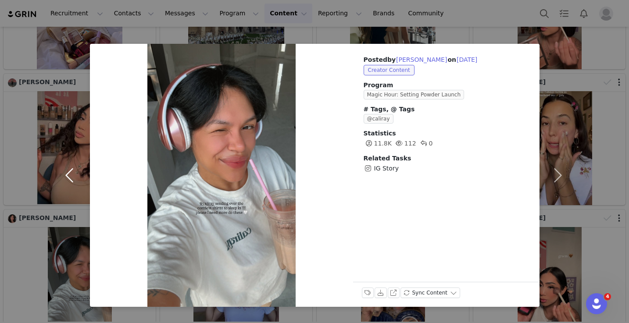
click at [70, 165] on button "button" at bounding box center [71, 175] width 37 height 263
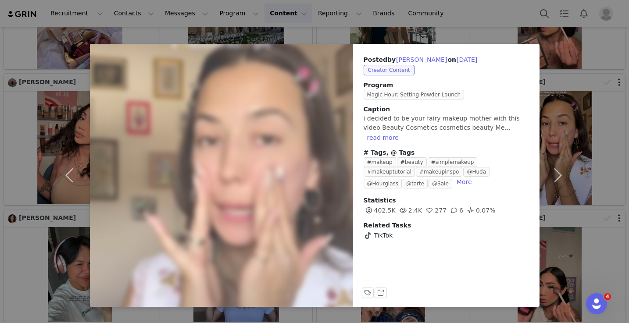
click at [341, 31] on div "Posted by [PERSON_NAME] on [DATE] Creator Content Program Magic Hour: Setting P…" at bounding box center [314, 161] width 629 height 323
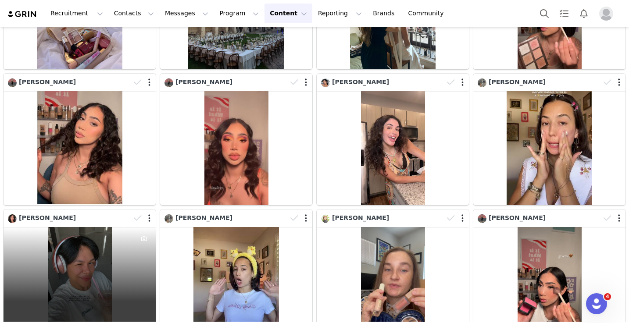
click at [112, 287] on div "112 0" at bounding box center [80, 284] width 152 height 114
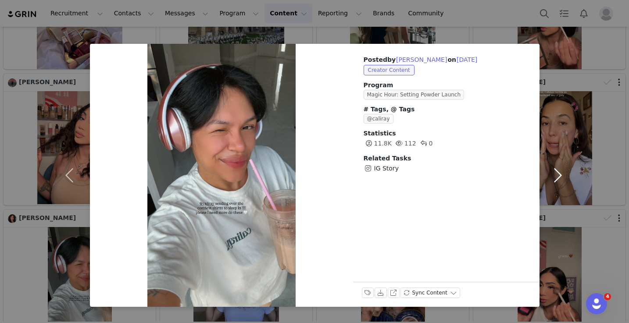
click at [562, 168] on button "button" at bounding box center [558, 175] width 37 height 263
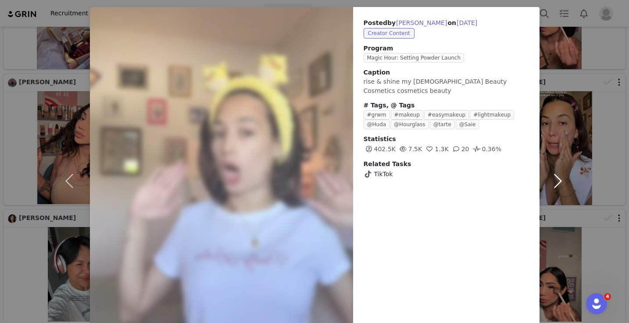
scroll to position [79, 0]
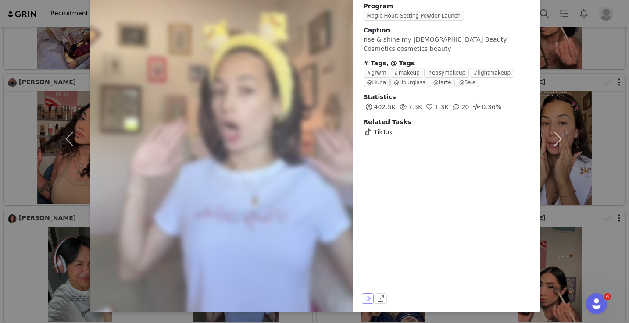
click at [367, 299] on button "Labels & Tags" at bounding box center [368, 298] width 12 height 11
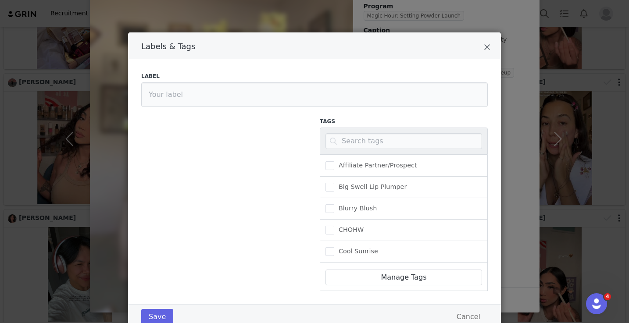
click at [348, 14] on div "Labels & Tags Label Tags Affiliate Partner/Prospect Big Swell Lip Plumper Blurr…" at bounding box center [314, 161] width 629 height 323
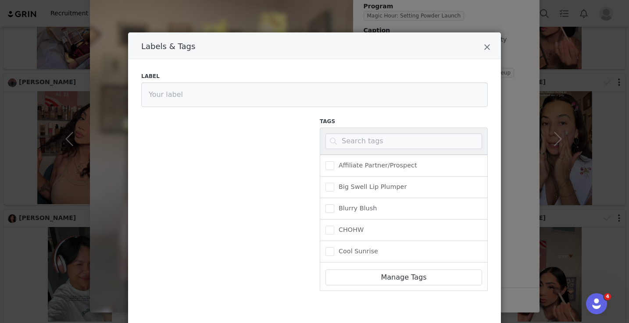
click at [265, 23] on div "Labels & Tags Label Tags Affiliate Partner/Prospect Big Swell Lip Plumper Blurr…" at bounding box center [314, 161] width 629 height 323
click at [483, 48] on div "Labels & Tags" at bounding box center [314, 45] width 373 height 27
click at [491, 46] on div "Labels & Tags" at bounding box center [314, 45] width 373 height 27
click at [486, 46] on icon "Close" at bounding box center [487, 47] width 7 height 9
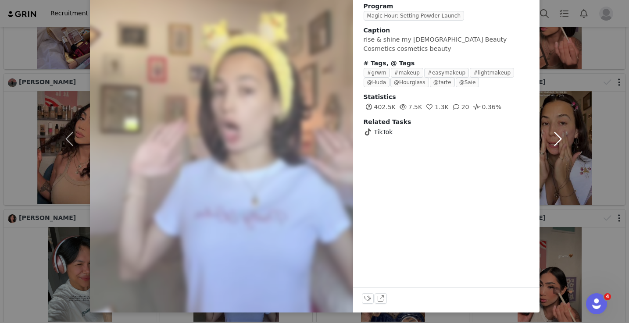
click at [557, 132] on button "button" at bounding box center [558, 139] width 37 height 348
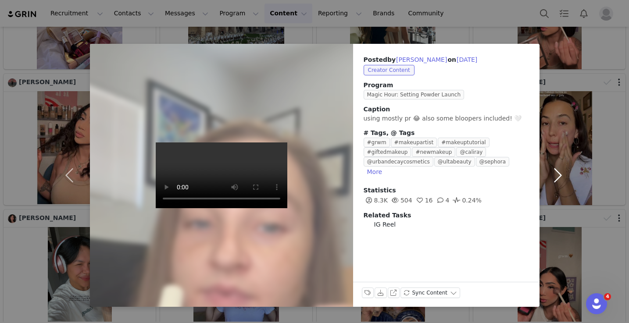
click at [558, 169] on button "button" at bounding box center [558, 175] width 37 height 263
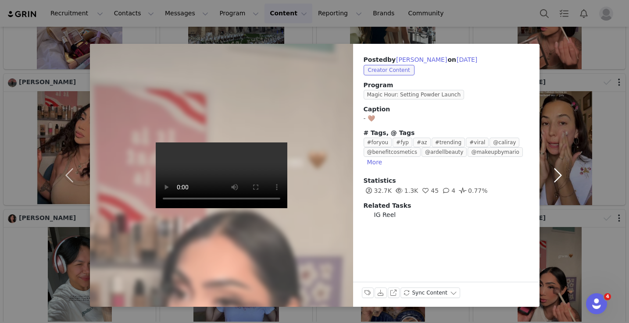
click at [540, 123] on button "button" at bounding box center [558, 175] width 37 height 263
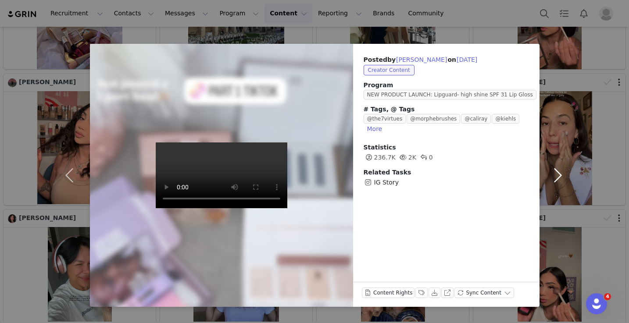
click at [562, 126] on button "button" at bounding box center [558, 175] width 37 height 263
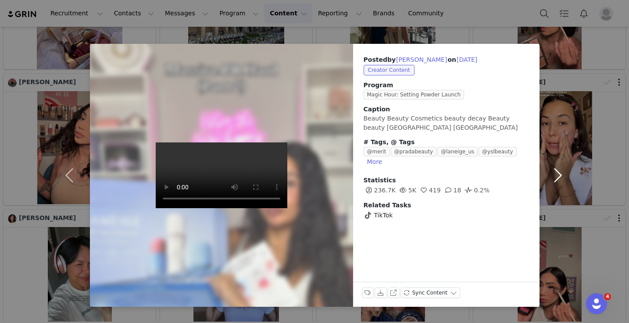
click at [563, 71] on button "button" at bounding box center [558, 175] width 37 height 263
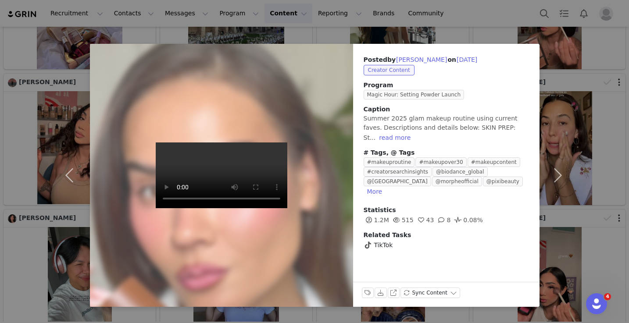
click at [428, 14] on div "Posted by [PERSON_NAME] on [DATE] Creator Content Program Magic Hour: Setting P…" at bounding box center [314, 161] width 629 height 323
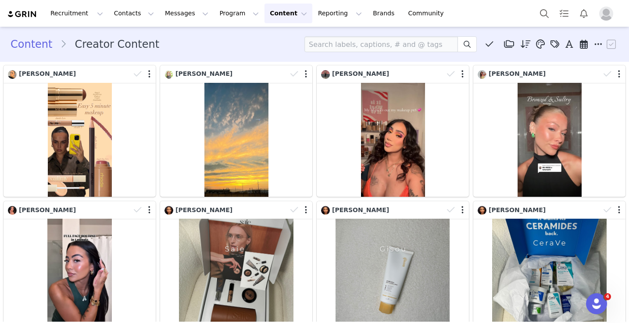
click at [212, 53] on div "Content Creator Content Media Library (485) CHOHW Mascara (154) Hideaway Correc…" at bounding box center [314, 44] width 629 height 30
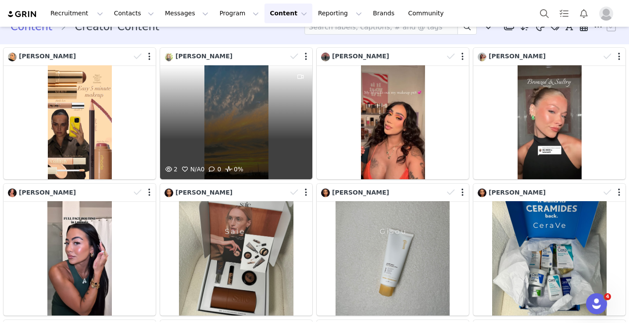
scroll to position [24, 0]
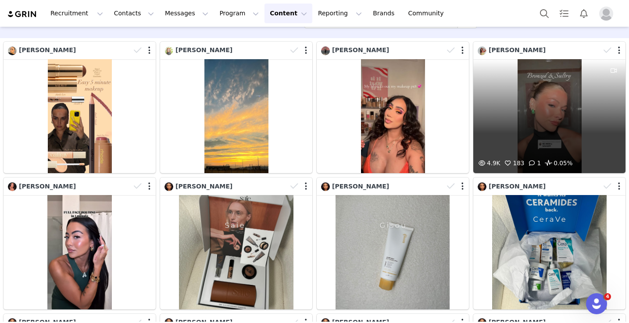
click at [573, 85] on div "4.9K 183 1 0.05%" at bounding box center [549, 116] width 152 height 114
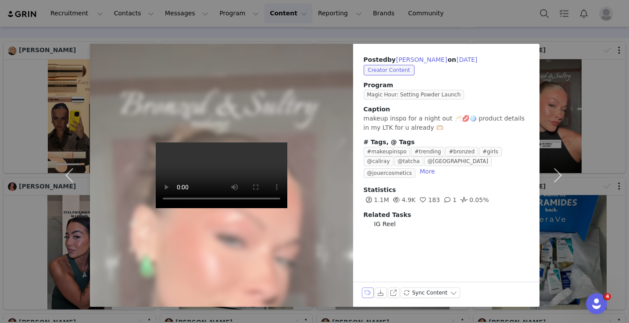
click at [362, 292] on button "Labels & Tags" at bounding box center [368, 293] width 12 height 11
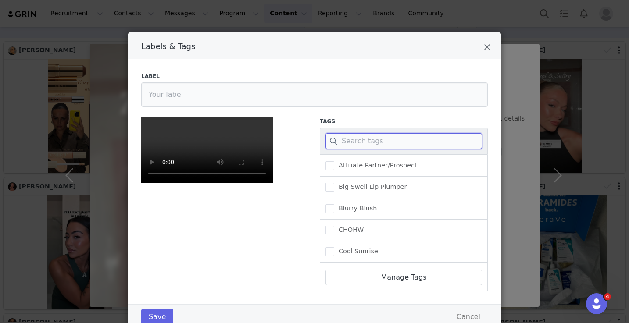
click at [368, 145] on input "Labels & Tags" at bounding box center [404, 141] width 157 height 16
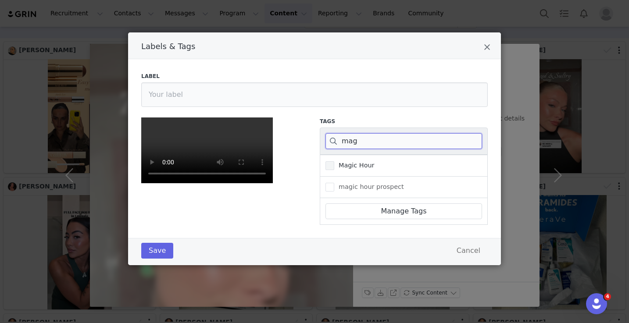
type input "mag"
click at [362, 171] on label "Magic Hour" at bounding box center [350, 166] width 49 height 11
click at [334, 161] on input "Magic Hour" at bounding box center [334, 161] width 0 height 0
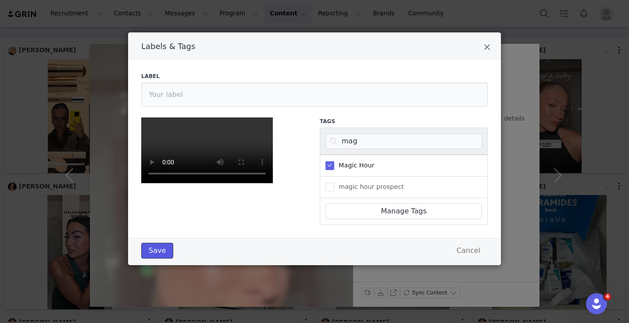
click at [161, 259] on button "Save" at bounding box center [157, 251] width 32 height 16
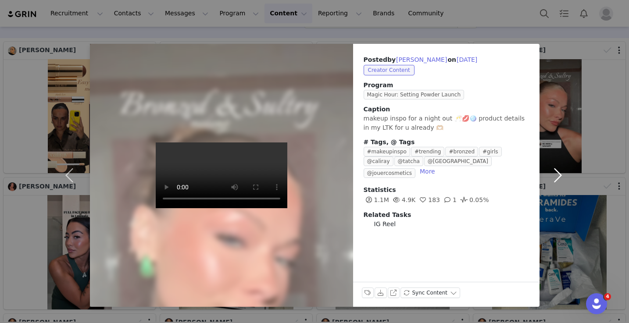
click at [544, 171] on button "button" at bounding box center [558, 175] width 37 height 263
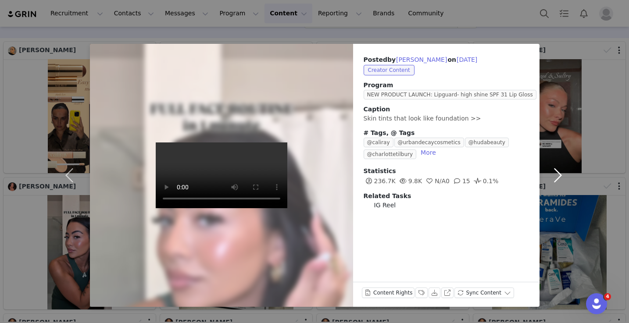
click at [556, 173] on button "button" at bounding box center [558, 175] width 37 height 263
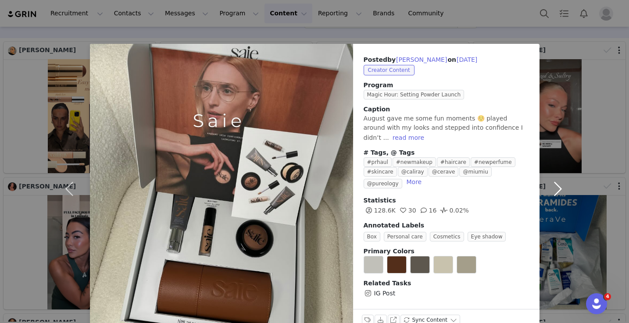
click at [556, 172] on button "button" at bounding box center [558, 189] width 37 height 290
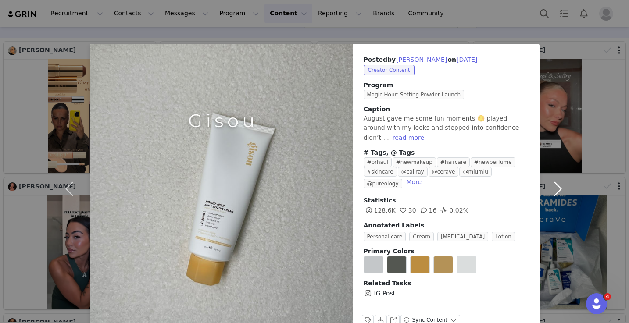
click at [556, 172] on button "button" at bounding box center [558, 189] width 37 height 290
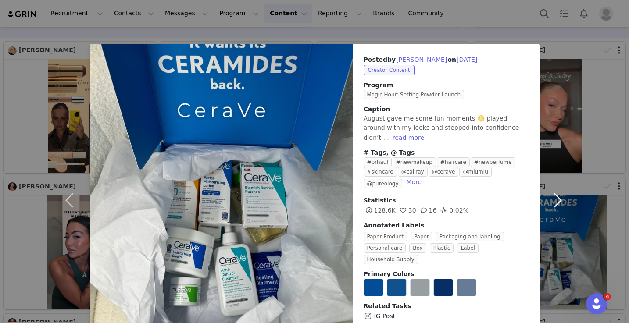
click at [576, 70] on button "button" at bounding box center [558, 200] width 37 height 313
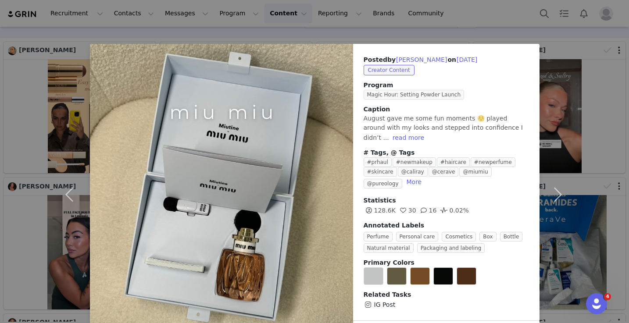
click at [479, 35] on div "Posted by [PERSON_NAME] on [DATE] Creator Content Program Magic Hour: Setting P…" at bounding box center [314, 161] width 629 height 323
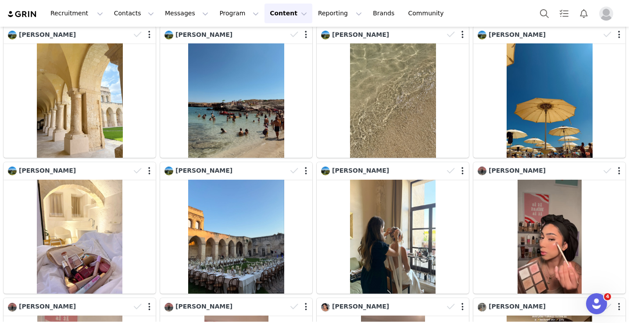
scroll to position [744, 0]
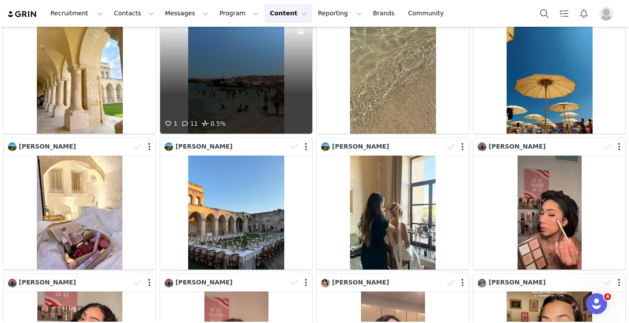
click at [292, 85] on div at bounding box center [301, 68] width 24 height 99
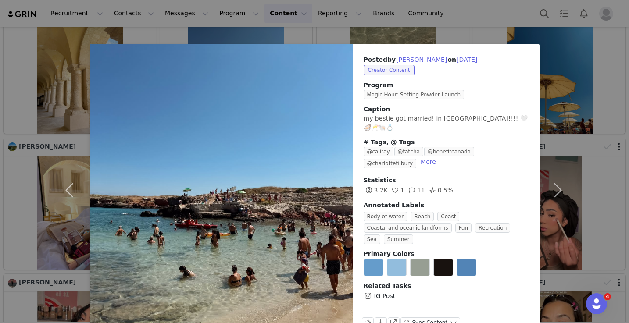
scroll to position [15, 0]
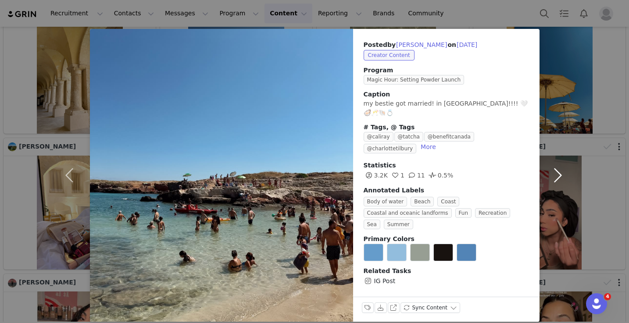
click at [547, 175] on button "button" at bounding box center [558, 175] width 37 height 293
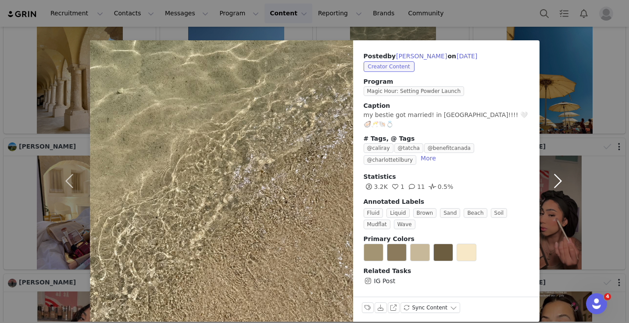
click at [547, 175] on button "button" at bounding box center [558, 181] width 37 height 282
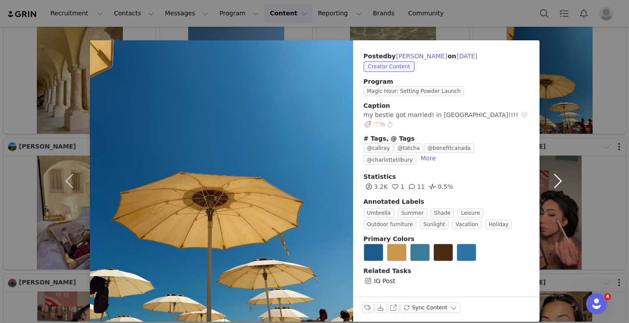
click at [547, 175] on button "button" at bounding box center [558, 181] width 37 height 282
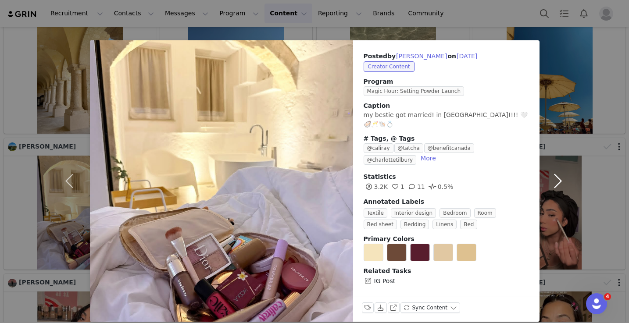
click at [563, 168] on button "button" at bounding box center [558, 181] width 37 height 282
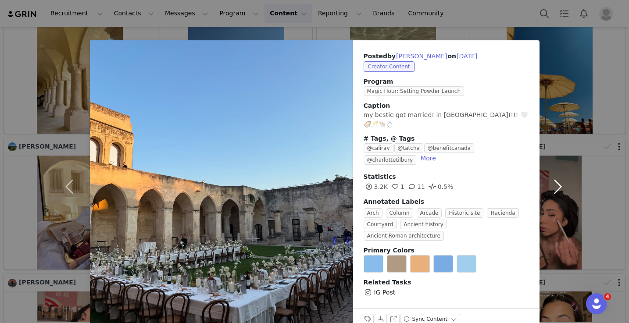
click at [562, 168] on button "button" at bounding box center [558, 186] width 37 height 293
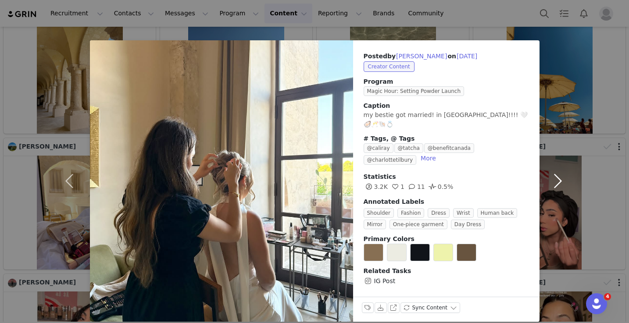
click at [562, 168] on button "button" at bounding box center [558, 181] width 37 height 282
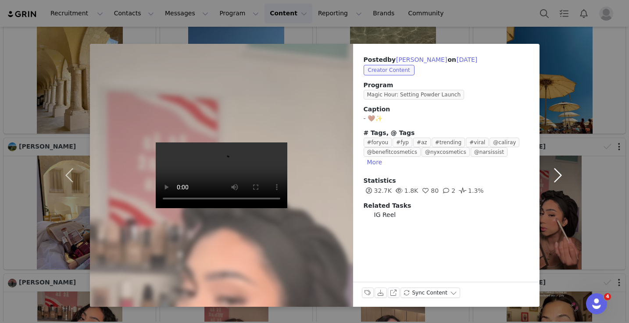
scroll to position [0, 0]
click at [547, 165] on button "button" at bounding box center [558, 175] width 37 height 263
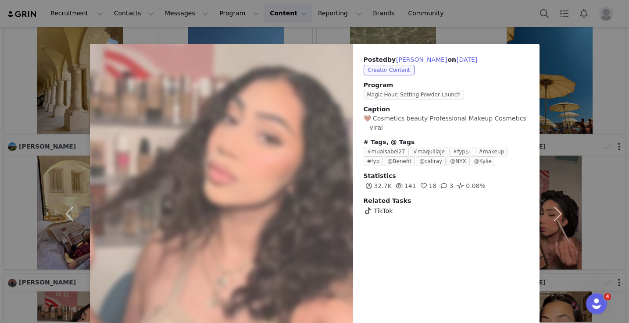
click at [46, 208] on div "Posted by [PERSON_NAME] on [DATE] Creator Content Program Magic Hour: Setting P…" at bounding box center [314, 161] width 629 height 323
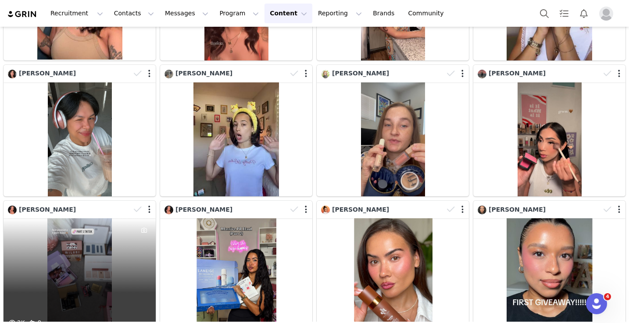
scroll to position [1121, 0]
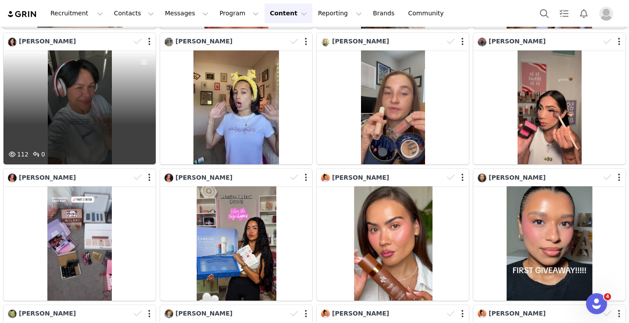
click at [111, 142] on div "112 0" at bounding box center [80, 107] width 152 height 114
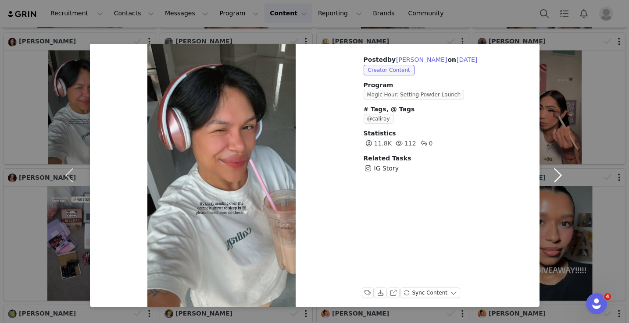
click at [555, 169] on button "button" at bounding box center [558, 175] width 37 height 263
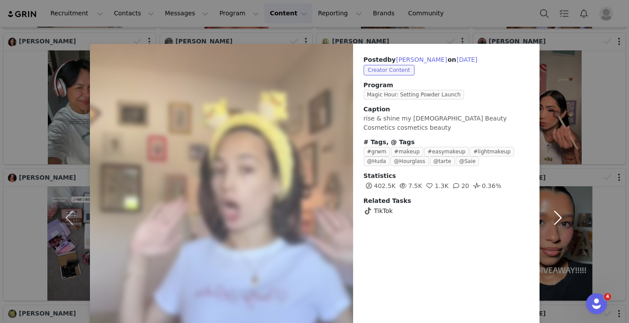
click at [555, 169] on button "button" at bounding box center [558, 218] width 37 height 348
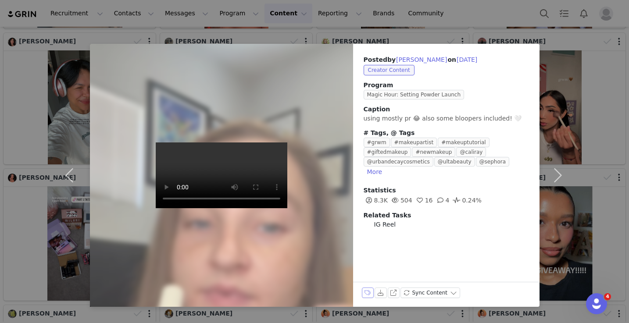
click at [363, 297] on button "Labels & Tags" at bounding box center [368, 293] width 12 height 11
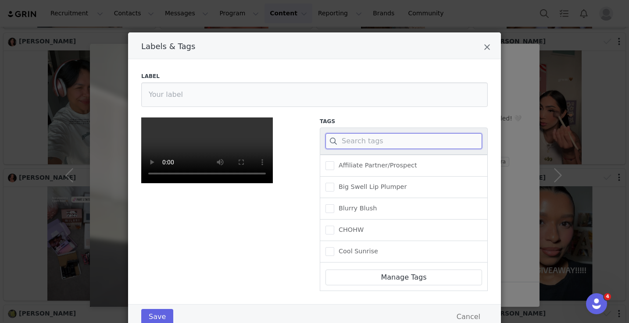
click at [433, 138] on input "Labels & Tags" at bounding box center [404, 141] width 157 height 16
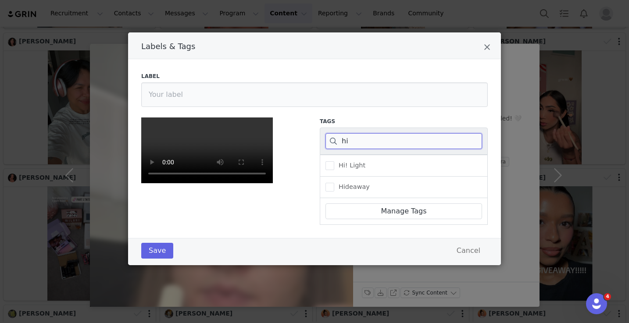
type input "hi"
click at [368, 181] on div "Hideaway" at bounding box center [404, 187] width 168 height 21
click at [364, 187] on span "Hideaway" at bounding box center [352, 187] width 36 height 8
click at [334, 183] on input "Hideaway" at bounding box center [334, 183] width 0 height 0
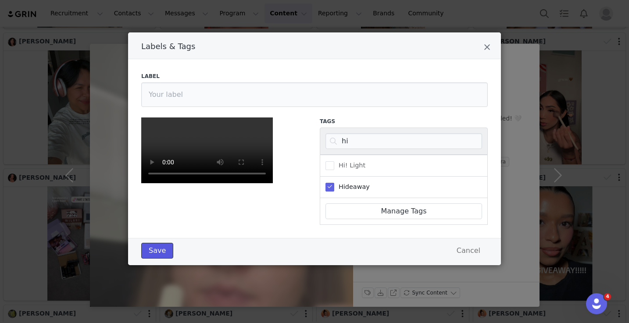
click at [169, 259] on button "Save" at bounding box center [157, 251] width 32 height 16
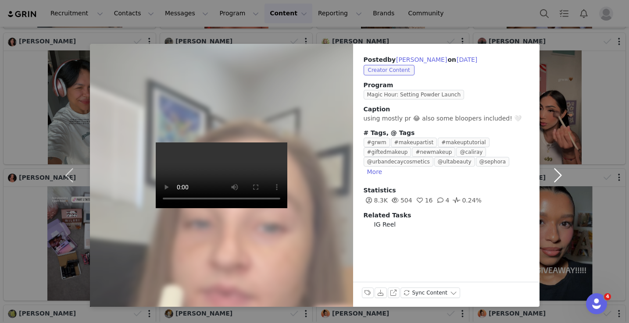
click at [554, 175] on button "button" at bounding box center [558, 175] width 37 height 263
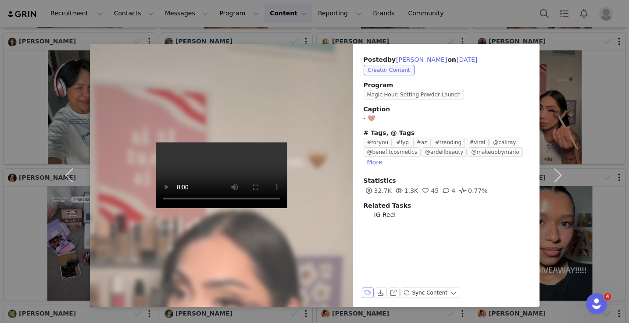
click at [372, 294] on button "Labels & Tags" at bounding box center [368, 293] width 12 height 11
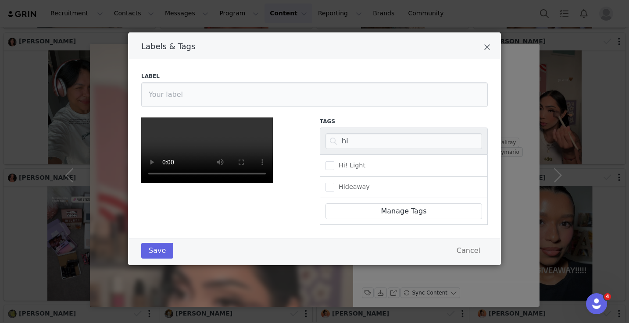
click at [404, 177] on div "Hideaway" at bounding box center [404, 187] width 168 height 21
click at [343, 177] on div "Hideaway" at bounding box center [404, 187] width 168 height 21
click at [344, 183] on span "Hideaway" at bounding box center [352, 187] width 36 height 8
click at [334, 183] on input "Hideaway" at bounding box center [334, 183] width 0 height 0
click at [163, 259] on button "Save" at bounding box center [157, 251] width 32 height 16
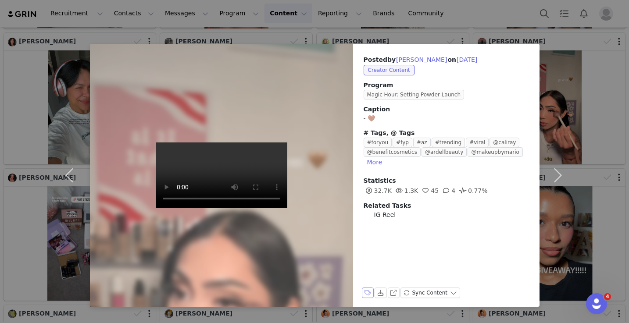
click at [369, 297] on button "Labels & Tags" at bounding box center [368, 293] width 12 height 11
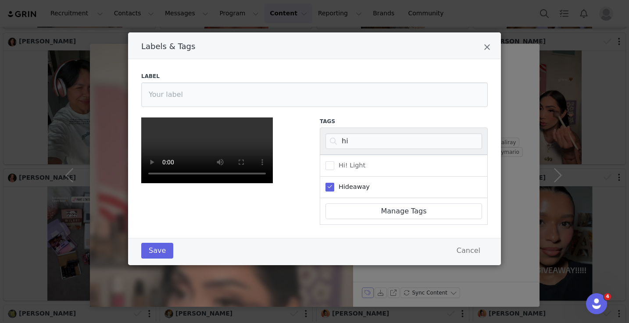
scroll to position [115, 0]
click at [375, 133] on input "hi" at bounding box center [404, 141] width 157 height 16
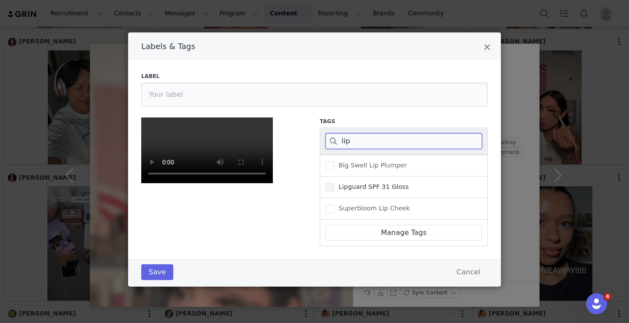
type input "lip"
click at [357, 183] on span "Lipguard SPF 31 Gloss" at bounding box center [371, 187] width 75 height 8
click at [334, 183] on input "Lipguard SPF 31 Gloss" at bounding box center [334, 183] width 0 height 0
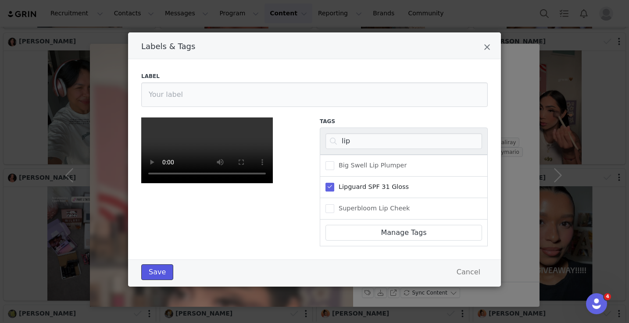
click at [165, 280] on button "Save" at bounding box center [157, 273] width 32 height 16
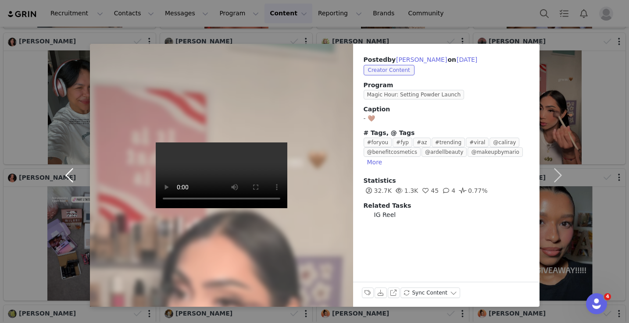
click at [79, 170] on button "button" at bounding box center [71, 175] width 37 height 263
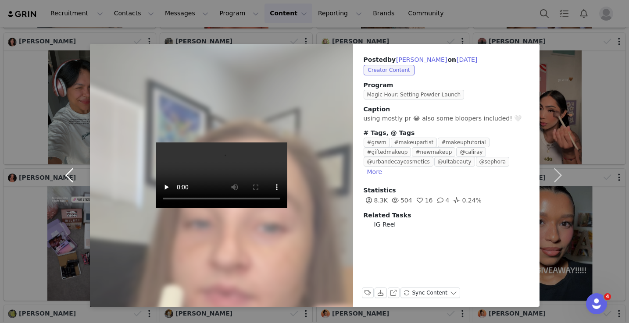
click at [77, 172] on button "button" at bounding box center [71, 175] width 37 height 263
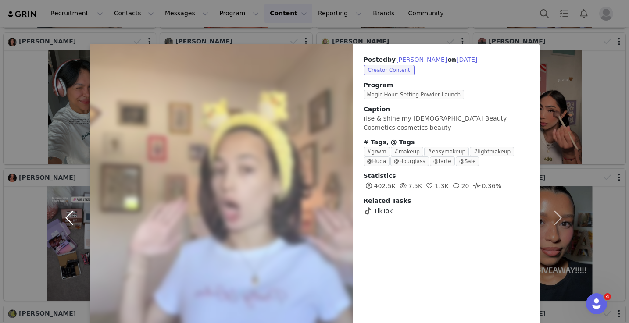
click at [54, 201] on button "button" at bounding box center [71, 218] width 37 height 348
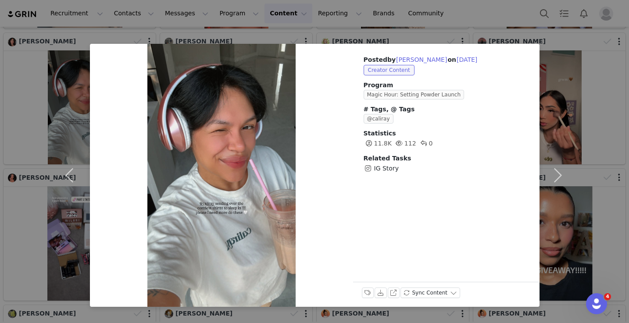
click at [49, 147] on div "Posted by [PERSON_NAME] on [DATE] Creator Content Program Magic Hour: Setting P…" at bounding box center [314, 161] width 629 height 323
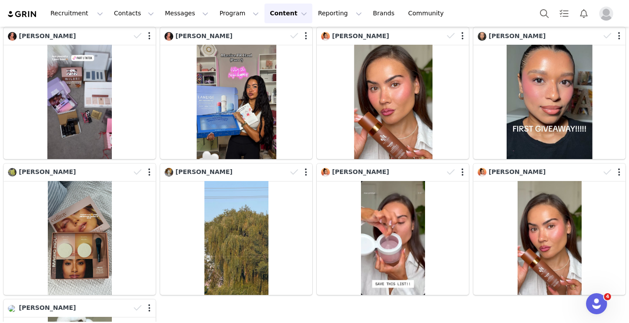
scroll to position [1386, 0]
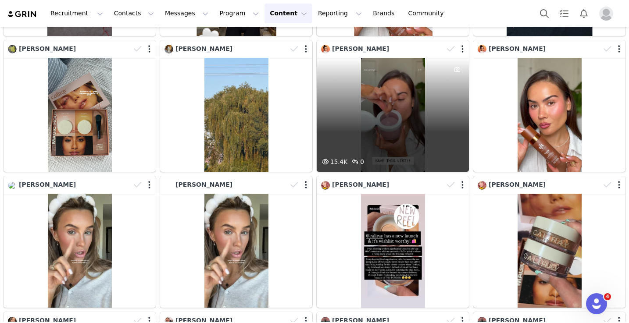
click at [344, 63] on div "15.4K 0" at bounding box center [393, 115] width 152 height 114
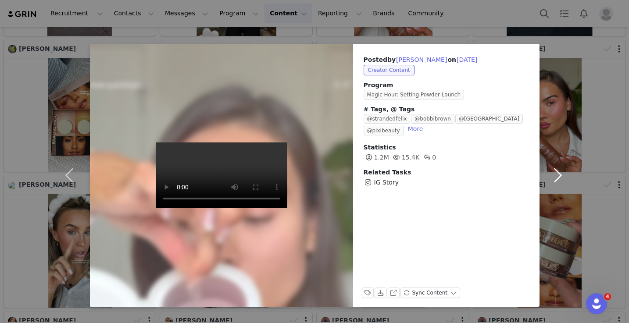
click at [556, 174] on button "button" at bounding box center [558, 175] width 37 height 263
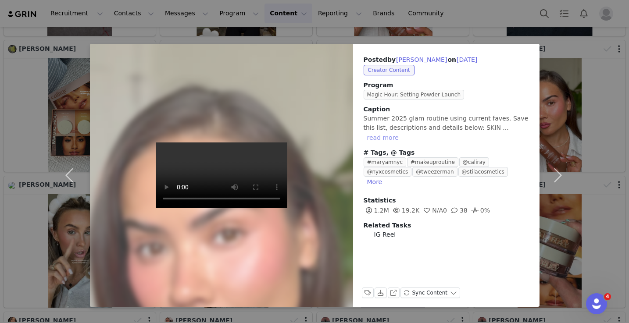
click at [402, 132] on button "read more" at bounding box center [383, 137] width 39 height 11
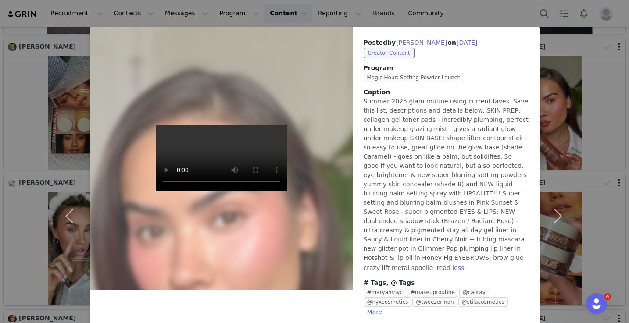
scroll to position [0, 0]
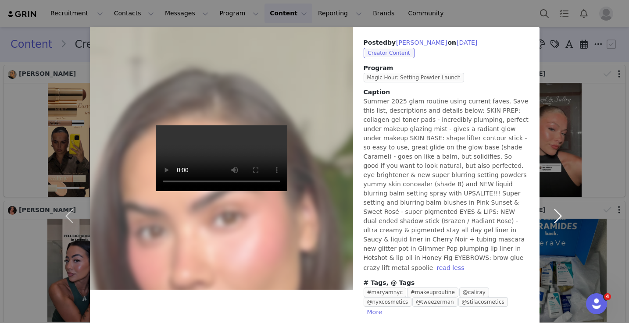
click at [564, 189] on button "button" at bounding box center [558, 216] width 37 height 379
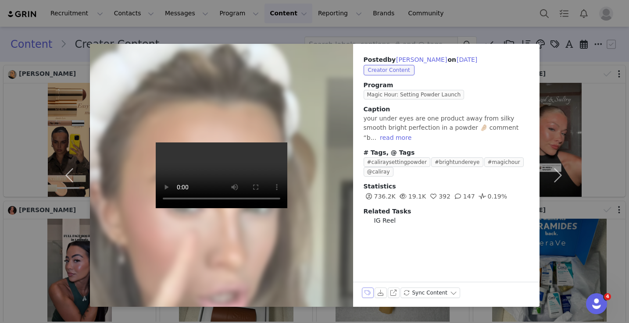
click at [367, 291] on button "Labels & Tags" at bounding box center [368, 293] width 12 height 11
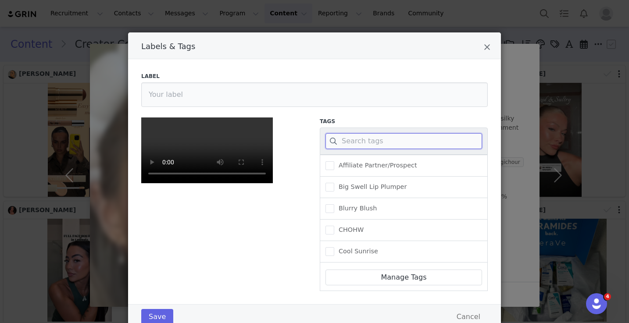
click at [396, 149] on input "Labels & Tags" at bounding box center [404, 141] width 157 height 16
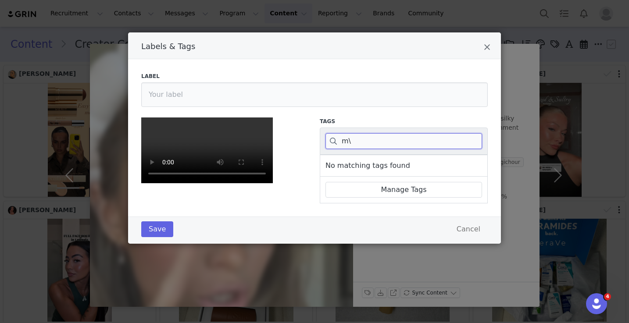
type input "m"
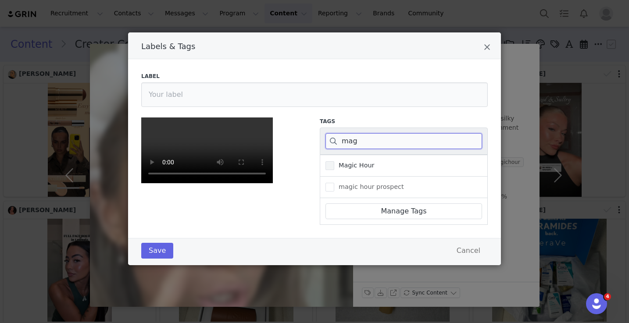
type input "mag"
click at [361, 168] on span "Magic Hour" at bounding box center [354, 165] width 40 height 8
click at [334, 161] on input "Magic Hour" at bounding box center [334, 161] width 0 height 0
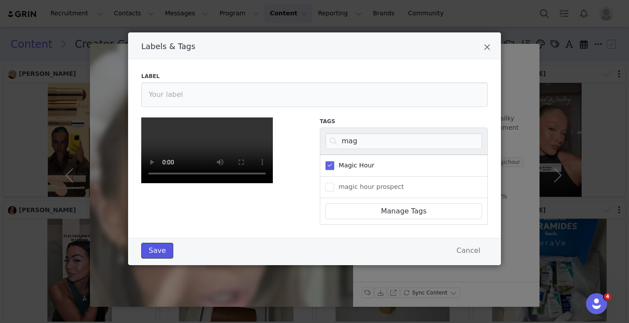
click at [159, 259] on button "Save" at bounding box center [157, 251] width 32 height 16
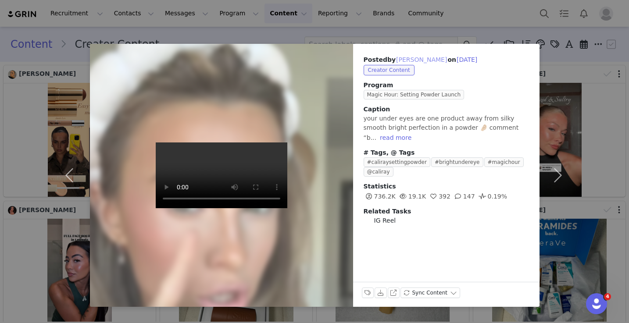
click at [425, 59] on button "[PERSON_NAME]" at bounding box center [422, 59] width 52 height 11
type input "[PERSON_NAME]"
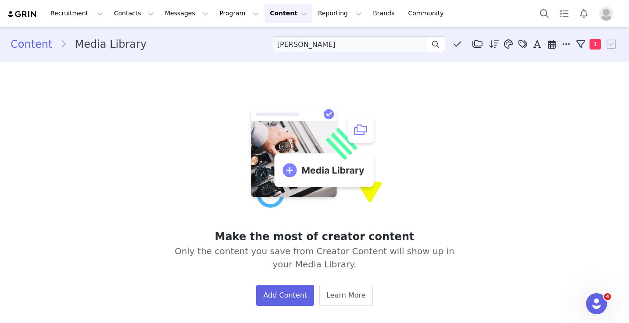
click at [271, 18] on button "Content Content" at bounding box center [289, 14] width 48 height 20
click at [270, 38] on p "Creator Content" at bounding box center [278, 38] width 49 height 9
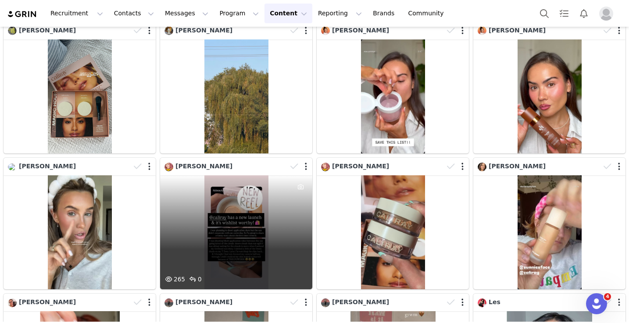
scroll to position [1419, 0]
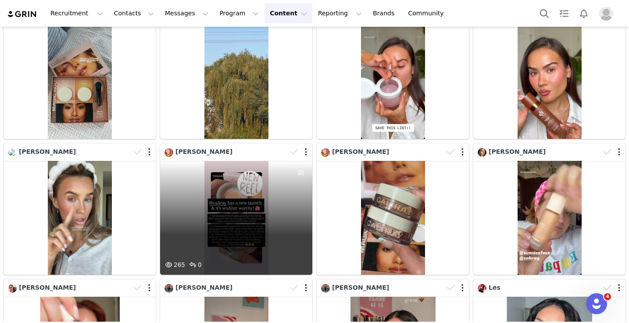
click at [271, 182] on div "265 0" at bounding box center [236, 218] width 152 height 114
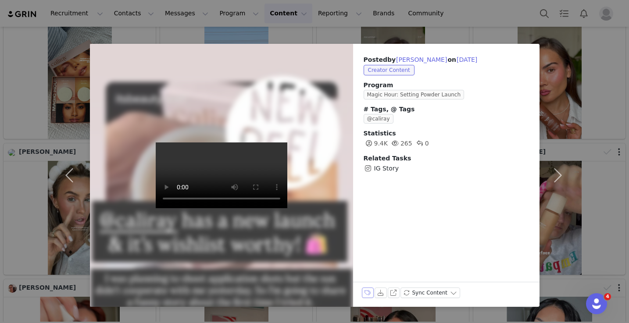
click at [368, 297] on button "Labels & Tags" at bounding box center [368, 293] width 12 height 11
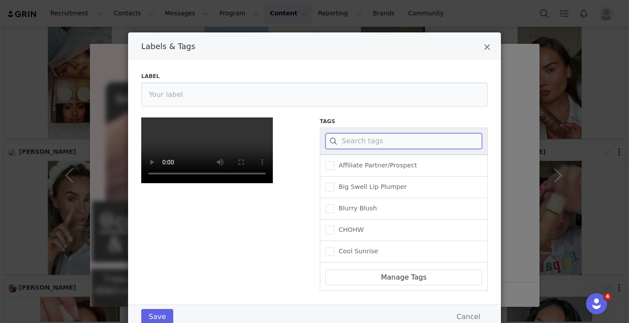
click at [384, 135] on input "Labels & Tags" at bounding box center [404, 141] width 157 height 16
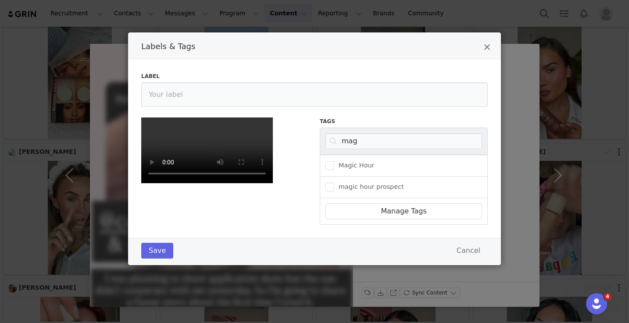
click at [369, 157] on div "Magic Hour" at bounding box center [404, 166] width 168 height 22
click at [368, 158] on div "Magic Hour" at bounding box center [404, 166] width 168 height 22
click at [367, 163] on span "Magic Hour" at bounding box center [354, 165] width 40 height 8
click at [334, 161] on input "Magic Hour" at bounding box center [334, 161] width 0 height 0
click at [369, 143] on input "mag" at bounding box center [404, 141] width 157 height 16
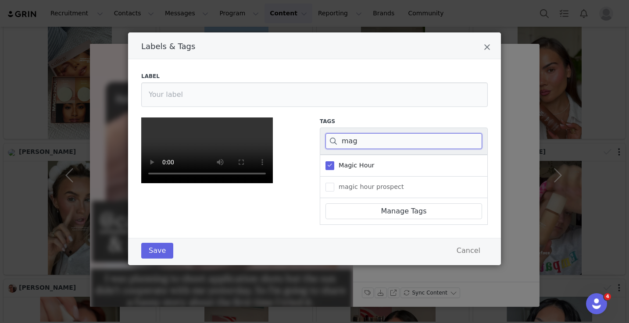
click at [369, 143] on input "mag" at bounding box center [404, 141] width 157 height 16
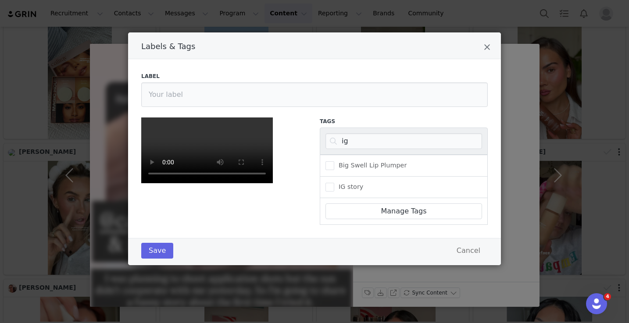
click at [347, 180] on div "IG story" at bounding box center [404, 187] width 168 height 21
click at [347, 190] on label "IG story" at bounding box center [345, 187] width 38 height 11
click at [334, 183] on input "IG story" at bounding box center [334, 183] width 0 height 0
click at [153, 259] on button "Save" at bounding box center [157, 251] width 32 height 16
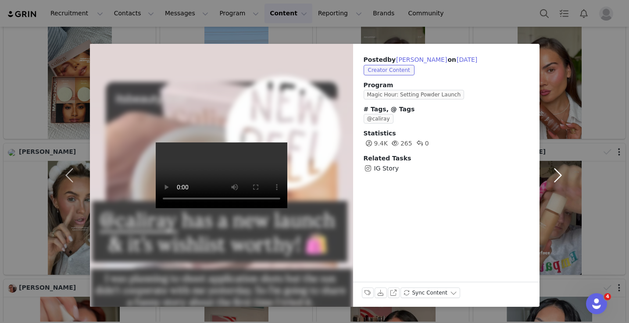
click at [558, 174] on button "button" at bounding box center [558, 175] width 37 height 263
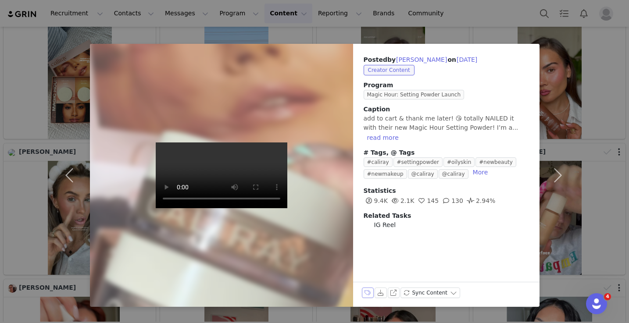
click at [373, 290] on div "Labels & Tags Download View on Instagram Sync Content" at bounding box center [411, 295] width 98 height 14
click at [366, 290] on button "Labels & Tags" at bounding box center [368, 293] width 12 height 11
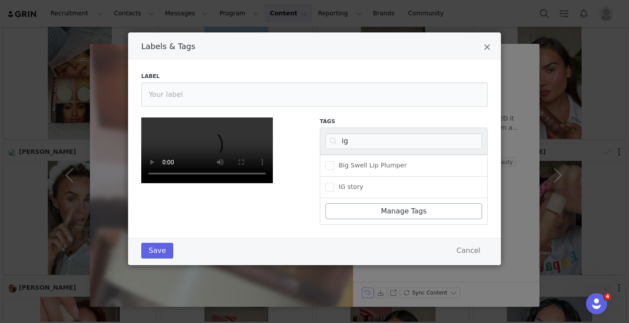
scroll to position [97, 0]
click at [365, 133] on input "ig" at bounding box center [404, 141] width 157 height 16
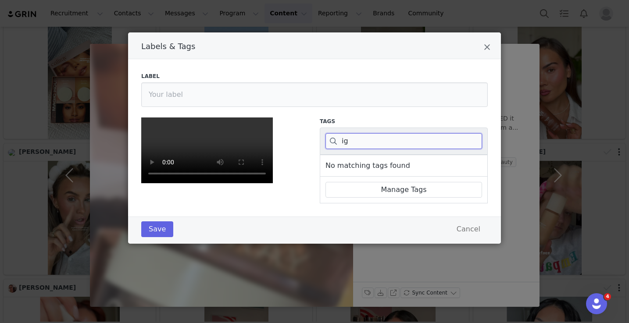
type input "i"
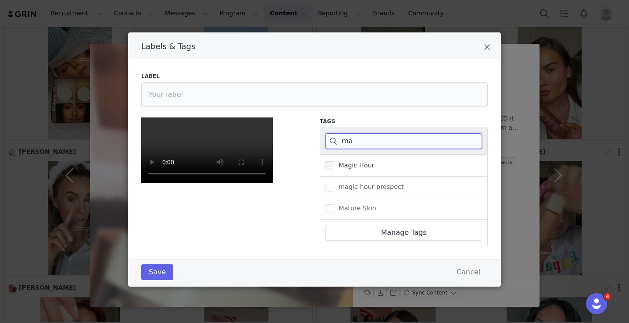
type input "ma"
click at [326, 161] on span "Labels & Tags" at bounding box center [330, 165] width 9 height 9
click at [334, 161] on input "Magic Hour" at bounding box center [334, 161] width 0 height 0
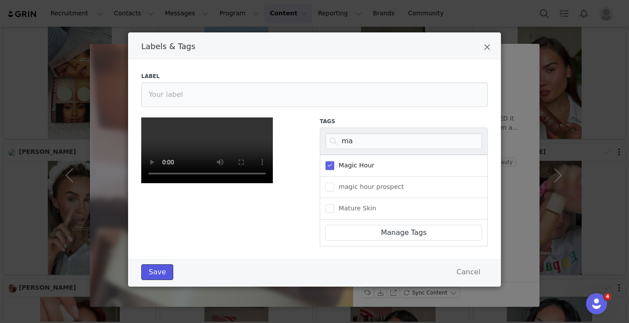
click at [157, 280] on button "Save" at bounding box center [157, 273] width 32 height 16
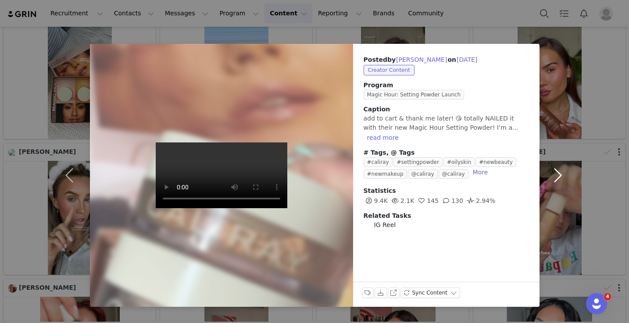
click at [550, 163] on button "button" at bounding box center [558, 175] width 37 height 263
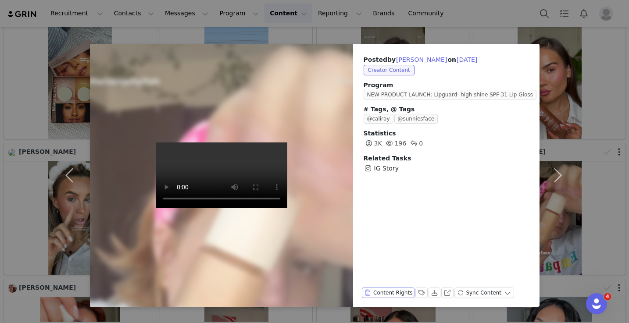
click at [366, 290] on button "Content Rights" at bounding box center [388, 293] width 53 height 11
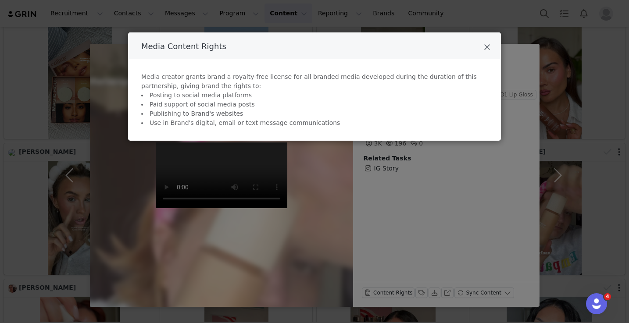
click at [386, 224] on div "Media Content Rights Media creator grants brand a royalty-free license for all …" at bounding box center [314, 161] width 629 height 323
click at [487, 47] on icon "Close" at bounding box center [487, 47] width 7 height 9
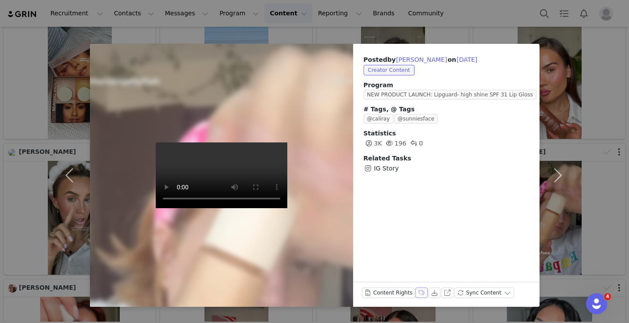
click at [422, 293] on button "Labels & Tags" at bounding box center [421, 293] width 12 height 11
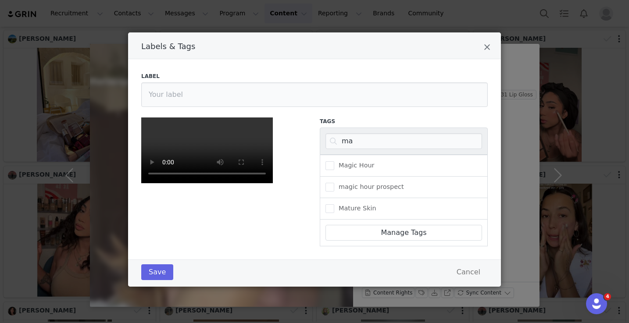
scroll to position [67, 0]
click at [394, 128] on div "ma" at bounding box center [404, 141] width 168 height 27
click at [392, 133] on input "ma" at bounding box center [404, 141] width 157 height 16
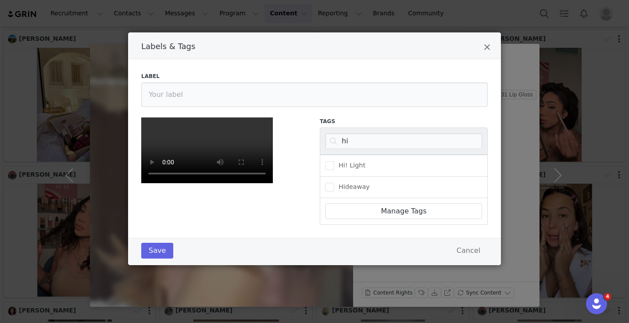
click at [356, 177] on div "Hideaway" at bounding box center [404, 187] width 168 height 21
click at [355, 183] on span "Hideaway" at bounding box center [352, 187] width 36 height 8
click at [334, 183] on input "Hideaway" at bounding box center [334, 183] width 0 height 0
click at [157, 259] on button "Save" at bounding box center [157, 251] width 32 height 16
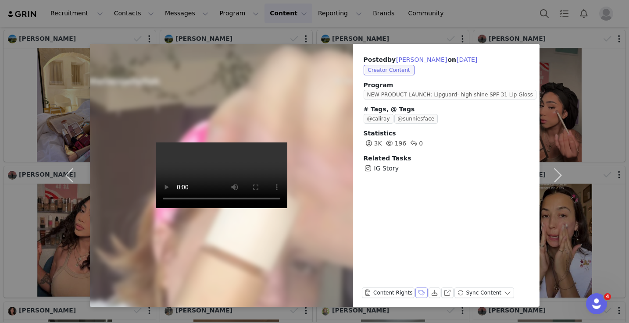
click at [418, 294] on button "Labels & Tags" at bounding box center [421, 293] width 12 height 11
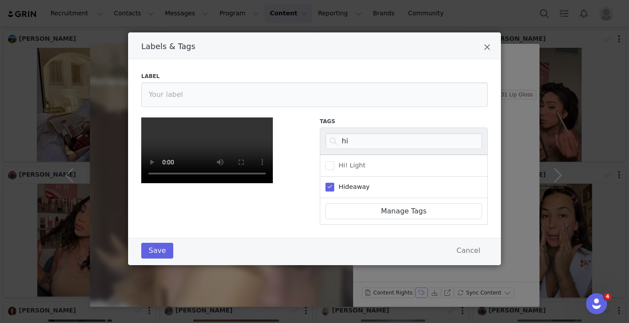
scroll to position [101, 0]
click at [368, 133] on input "hi" at bounding box center [404, 141] width 157 height 16
type input "skin"
click at [344, 204] on link "Manage Tags" at bounding box center [404, 212] width 157 height 16
